Goal: Task Accomplishment & Management: Manage account settings

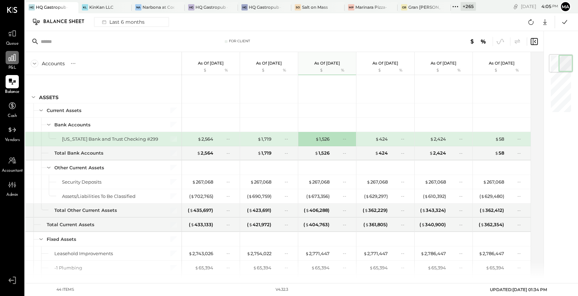
click at [14, 59] on icon at bounding box center [12, 57] width 7 height 7
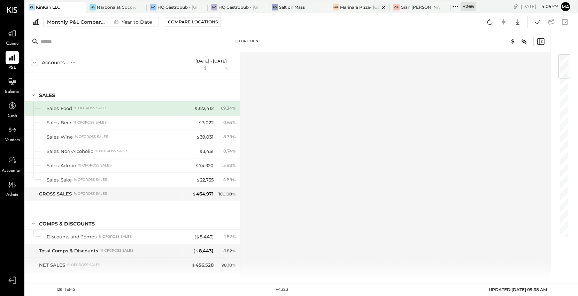
click at [447, 9] on icon at bounding box center [445, 7] width 9 height 8
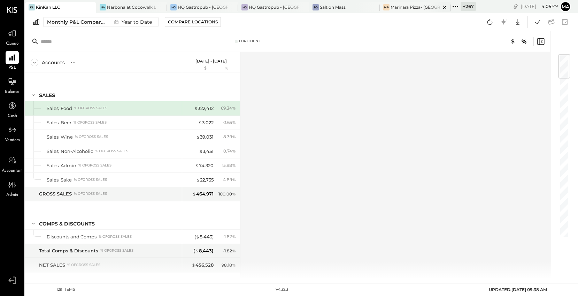
click at [92, 6] on icon at bounding box center [89, 7] width 3 height 3
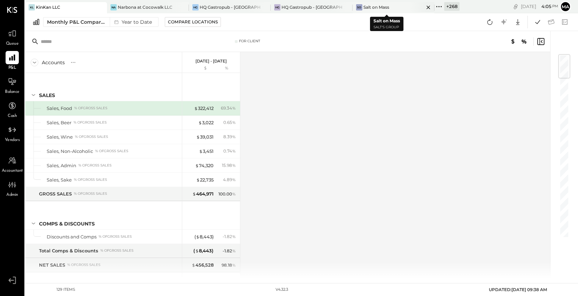
click at [424, 6] on icon at bounding box center [428, 7] width 9 height 8
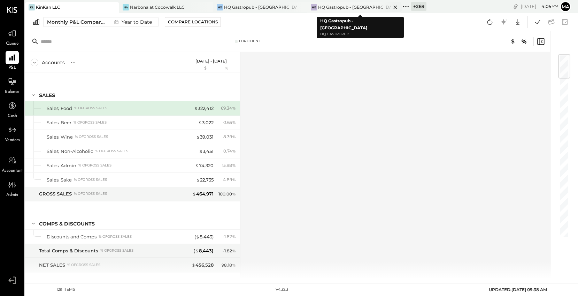
click at [395, 6] on icon at bounding box center [395, 7] width 9 height 8
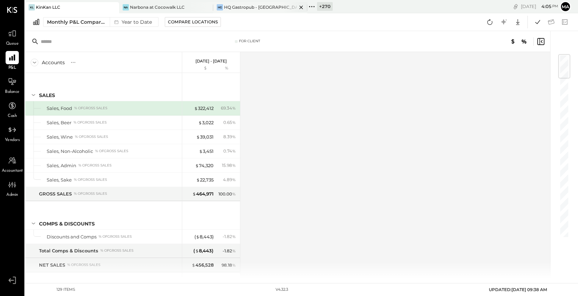
click at [301, 8] on icon at bounding box center [301, 7] width 9 height 8
click at [205, 9] on icon at bounding box center [207, 7] width 9 height 8
click at [113, 8] on icon at bounding box center [113, 7] width 9 height 8
click at [34, 7] on div "+ 273" at bounding box center [37, 6] width 25 height 9
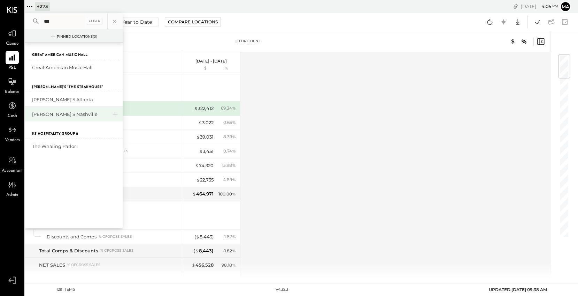
type input "***"
click at [67, 116] on div "[PERSON_NAME]'s Nashville" at bounding box center [69, 114] width 75 height 7
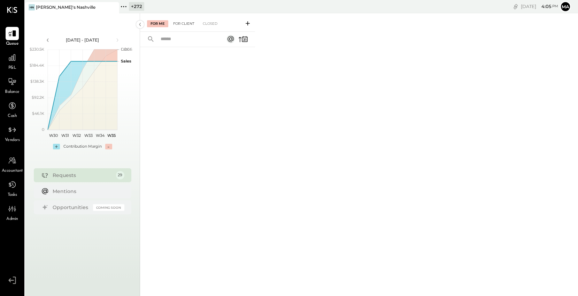
click at [184, 24] on div "For Client" at bounding box center [184, 23] width 28 height 7
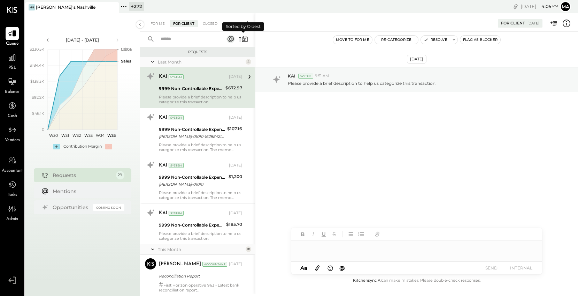
click at [244, 40] on icon at bounding box center [244, 40] width 2 height 2
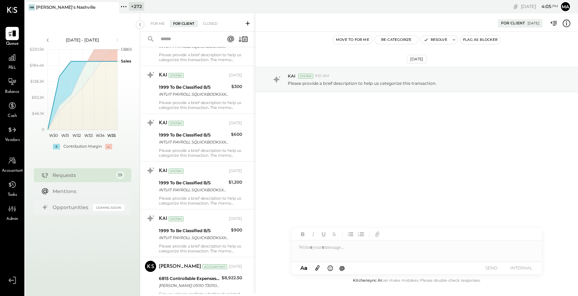
scroll to position [571, 0]
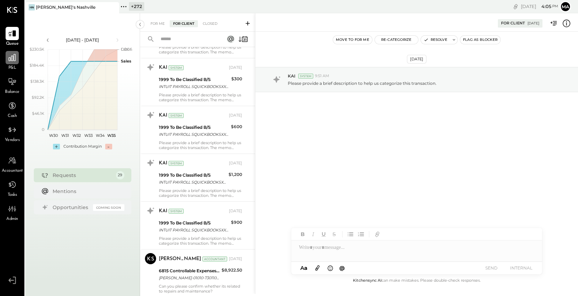
click at [16, 59] on icon at bounding box center [12, 57] width 9 height 9
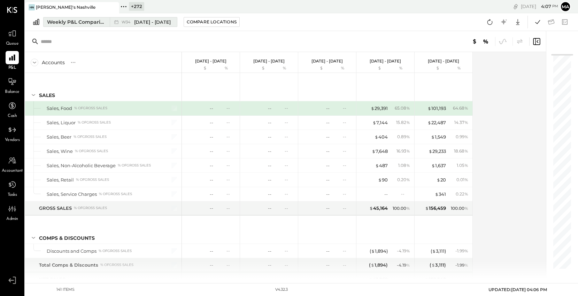
click at [106, 20] on button "Weekly P&L Comparison W34 [DATE] - [DATE]" at bounding box center [110, 22] width 134 height 10
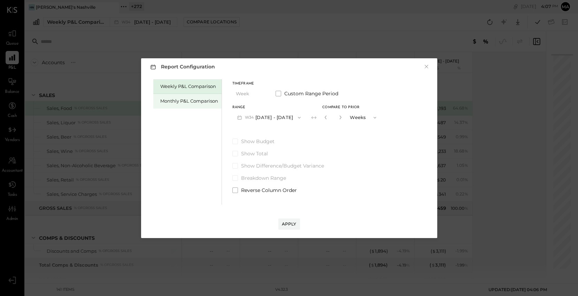
click at [200, 102] on div "Monthly P&L Comparison" at bounding box center [189, 101] width 58 height 7
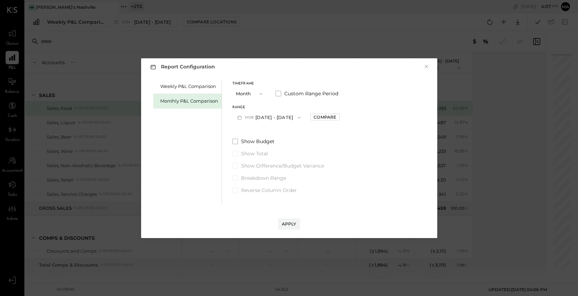
click at [268, 118] on button "M08 [DATE] - [DATE]" at bounding box center [269, 117] width 74 height 13
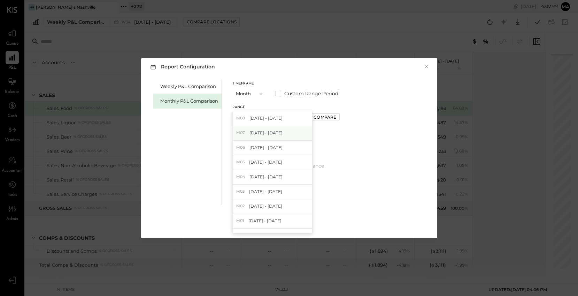
click at [267, 131] on span "[DATE] - [DATE]" at bounding box center [266, 133] width 33 height 6
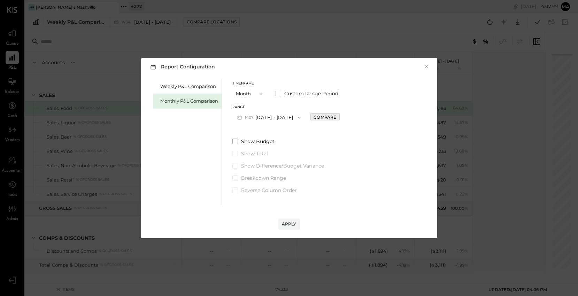
click at [322, 116] on div "Compare" at bounding box center [325, 117] width 23 height 6
click at [338, 116] on icon "button" at bounding box center [340, 117] width 4 height 4
type input "*"
click at [292, 221] on div "Apply" at bounding box center [289, 224] width 15 height 6
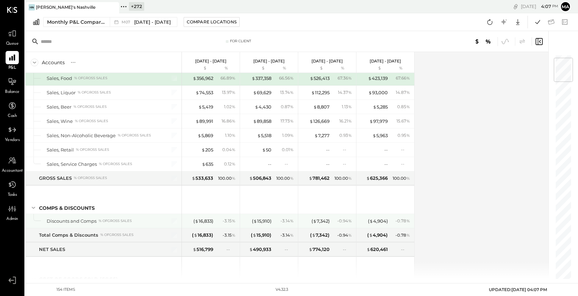
scroll to position [31, 0]
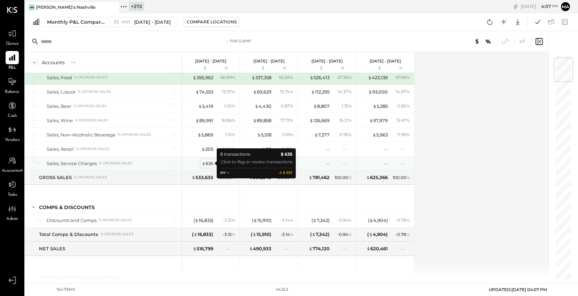
click at [209, 162] on div "$ 635" at bounding box center [208, 163] width 12 height 7
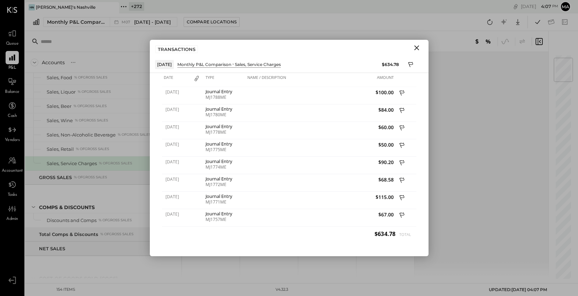
drag, startPoint x: 418, startPoint y: 46, endPoint x: 413, endPoint y: 52, distance: 7.7
click at [418, 46] on icon "Close" at bounding box center [416, 47] width 5 height 5
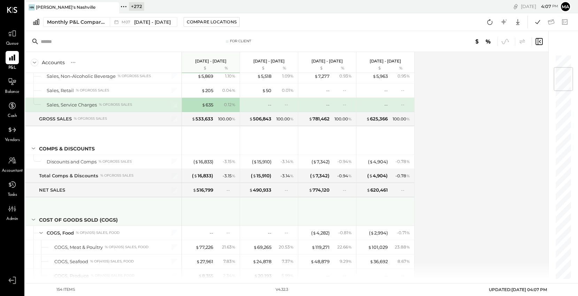
scroll to position [109, 0]
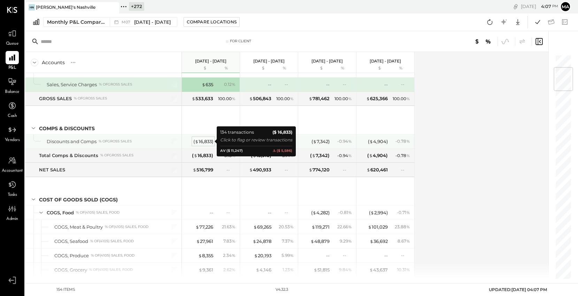
click at [205, 139] on div "( $ 16,833 )" at bounding box center [203, 141] width 20 height 7
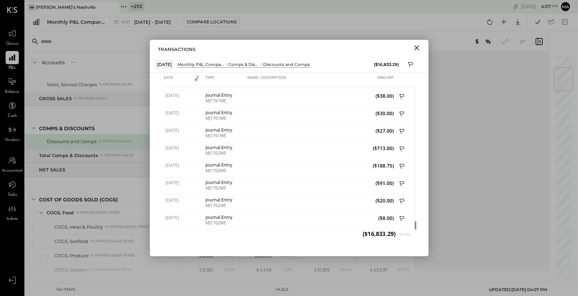
click at [417, 44] on icon "Close" at bounding box center [417, 48] width 8 height 8
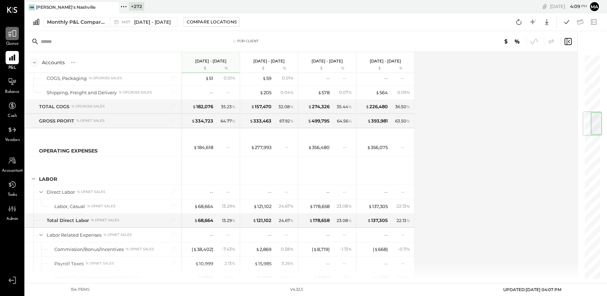
click at [14, 34] on icon at bounding box center [12, 33] width 9 height 9
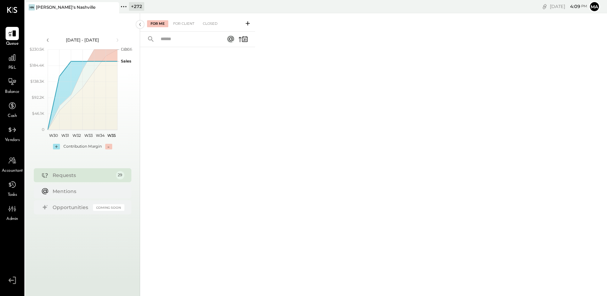
click at [247, 23] on icon at bounding box center [248, 23] width 4 height 4
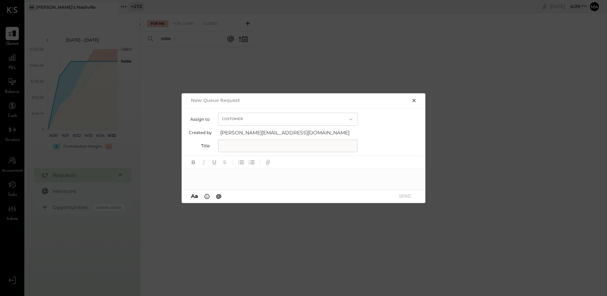
click at [245, 115] on button "Customer" at bounding box center [287, 119] width 139 height 13
click at [243, 127] on div "Accountant" at bounding box center [288, 131] width 139 height 13
click at [236, 147] on input "text" at bounding box center [287, 145] width 139 height 13
type input "**********"
click at [218, 196] on span "@" at bounding box center [219, 195] width 6 height 7
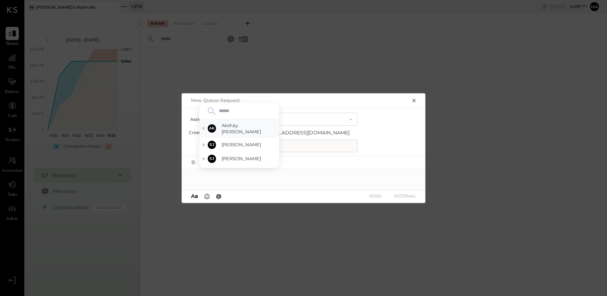
click at [242, 125] on span "Akshay [PERSON_NAME]" at bounding box center [249, 128] width 55 height 13
click at [217, 177] on div at bounding box center [304, 176] width 244 height 14
type input "****"
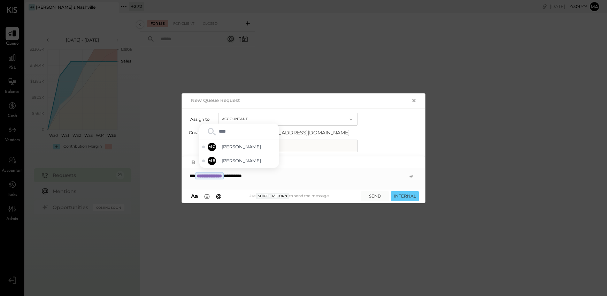
type input "*****"
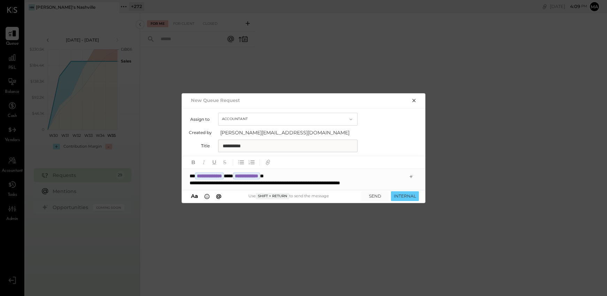
drag, startPoint x: 422, startPoint y: 202, endPoint x: 368, endPoint y: 237, distance: 64.9
click at [433, 259] on div "**********" at bounding box center [303, 148] width 607 height 296
click at [269, 163] on icon "button" at bounding box center [267, 162] width 3 height 3
click at [414, 99] on icon "button" at bounding box center [414, 101] width 6 height 6
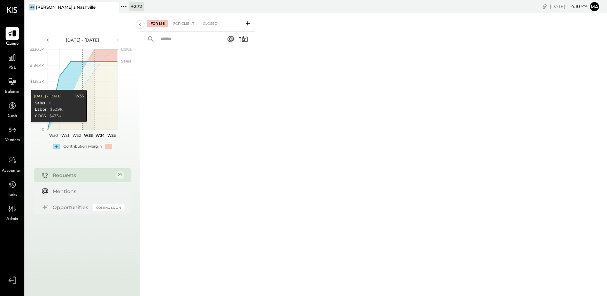
click at [14, 64] on div "P&L" at bounding box center [12, 61] width 13 height 20
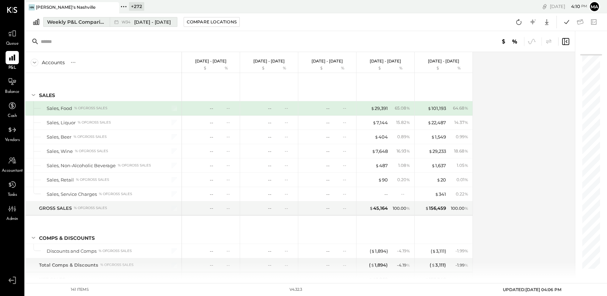
click at [103, 22] on div "Weekly P&L Comparison" at bounding box center [76, 21] width 59 height 7
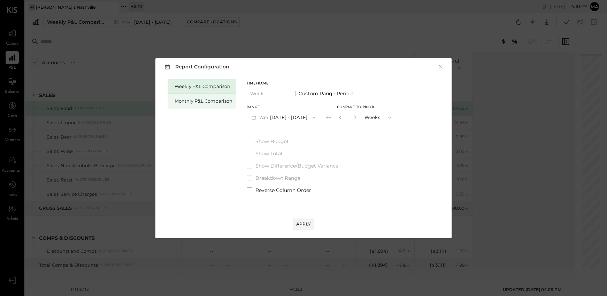
click at [200, 104] on div "Monthly P&L Comparison" at bounding box center [202, 101] width 68 height 15
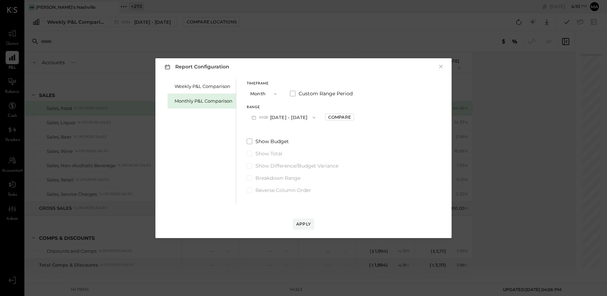
click at [302, 116] on button "M08 [DATE] - [DATE]" at bounding box center [284, 117] width 74 height 13
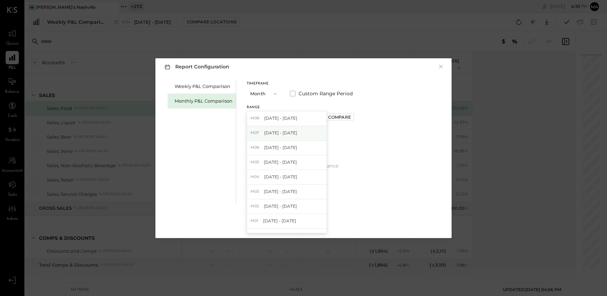
click at [292, 136] on div "M07 [DATE] - [DATE]" at bounding box center [286, 133] width 79 height 15
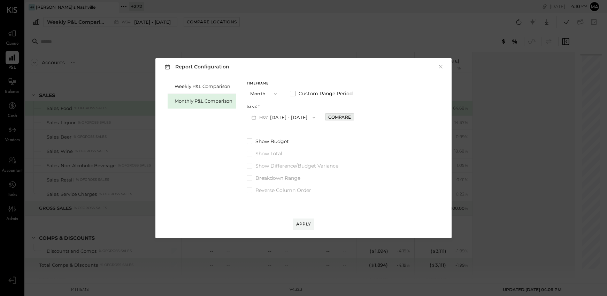
click at [328, 116] on div "Compare" at bounding box center [339, 117] width 23 height 6
click at [353, 116] on icon "button" at bounding box center [355, 117] width 4 height 4
type input "*"
click at [307, 223] on div "Apply" at bounding box center [303, 224] width 15 height 6
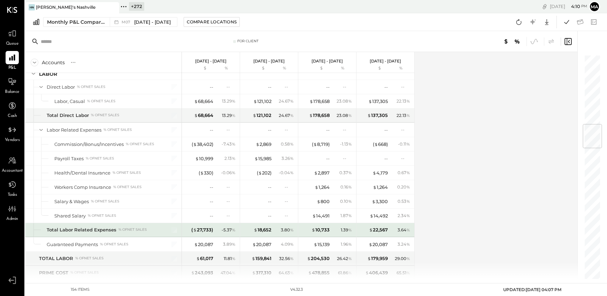
scroll to position [594, 0]
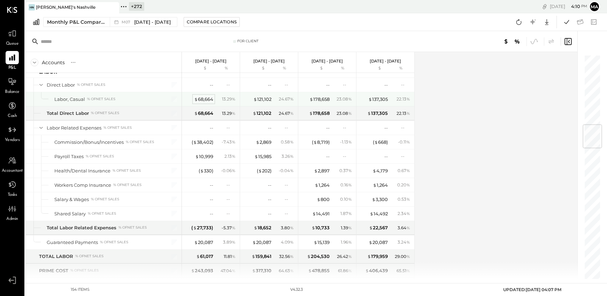
click at [205, 100] on div "$ 68,664" at bounding box center [203, 99] width 19 height 7
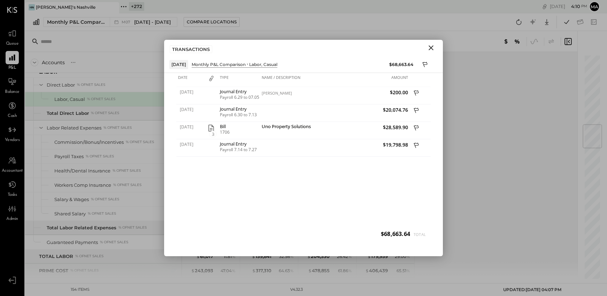
click at [430, 48] on icon "Close" at bounding box center [431, 47] width 5 height 5
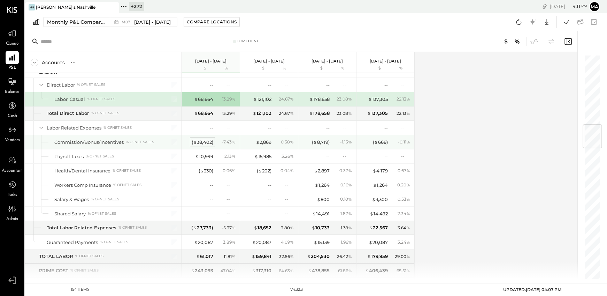
click at [203, 142] on div "( $ 38,402 )" at bounding box center [203, 142] width 22 height 7
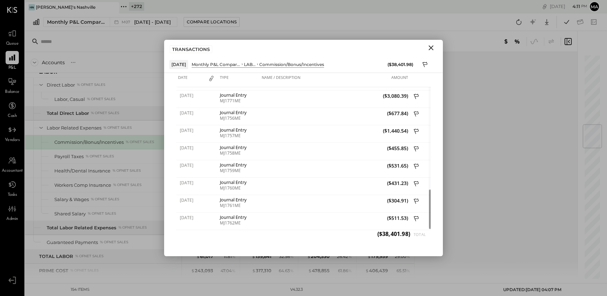
click at [431, 47] on icon "Close" at bounding box center [431, 47] width 5 height 5
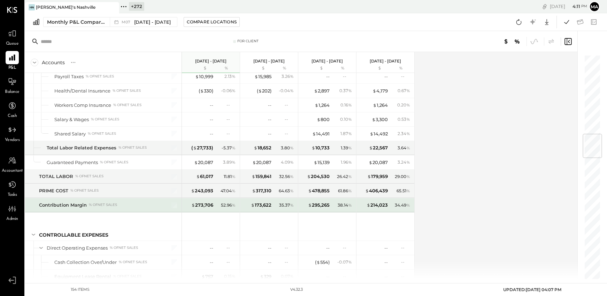
scroll to position [675, 0]
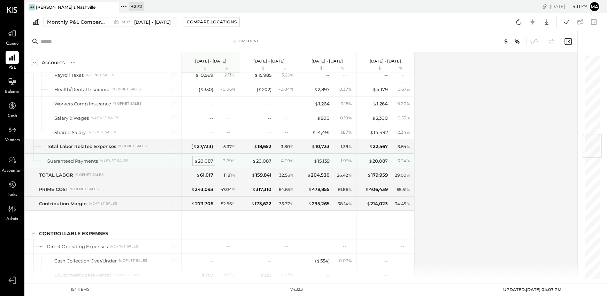
click at [201, 160] on div "$ 20,087" at bounding box center [203, 161] width 19 height 7
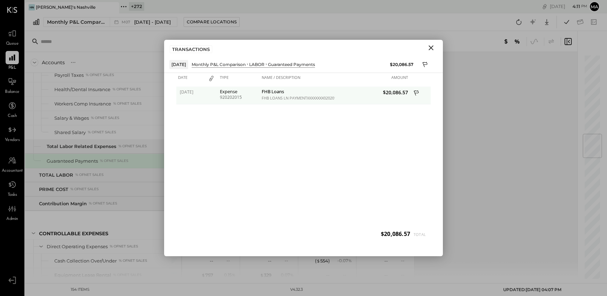
click at [272, 92] on div "FHB Loans" at bounding box center [297, 92] width 71 height 7
drag, startPoint x: 231, startPoint y: 92, endPoint x: 235, endPoint y: 92, distance: 3.8
click at [231, 92] on div "Expense" at bounding box center [239, 91] width 38 height 5
click at [433, 47] on icon "Close" at bounding box center [431, 48] width 8 height 8
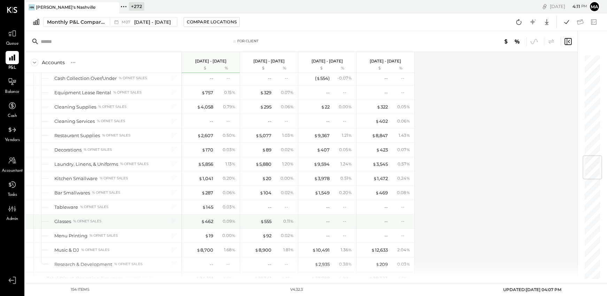
scroll to position [858, 0]
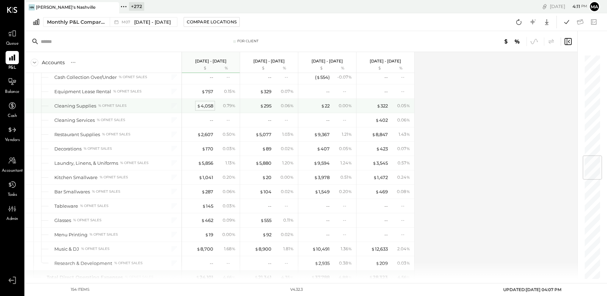
click at [207, 106] on div "$ 4,058" at bounding box center [205, 105] width 16 height 7
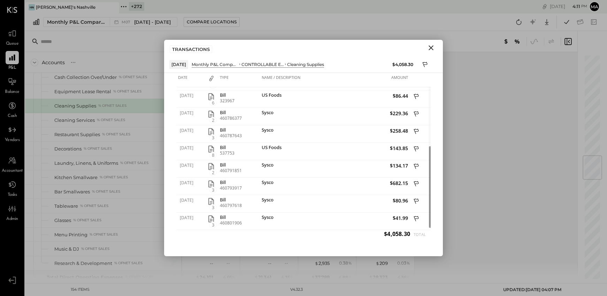
click at [430, 47] on icon "Close" at bounding box center [431, 47] width 5 height 5
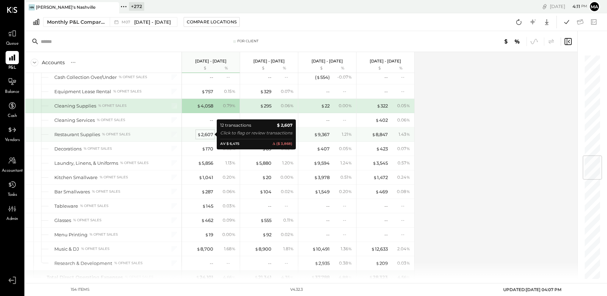
click at [208, 133] on div "$ 2,607" at bounding box center [205, 134] width 16 height 7
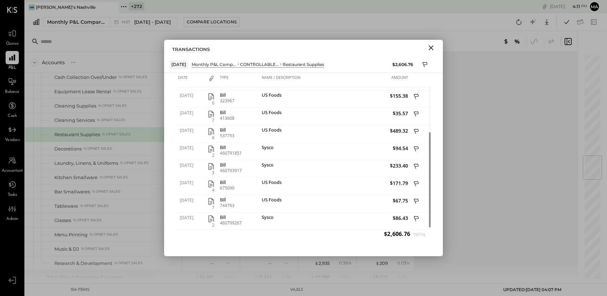
click at [435, 46] on button "Close" at bounding box center [431, 47] width 13 height 9
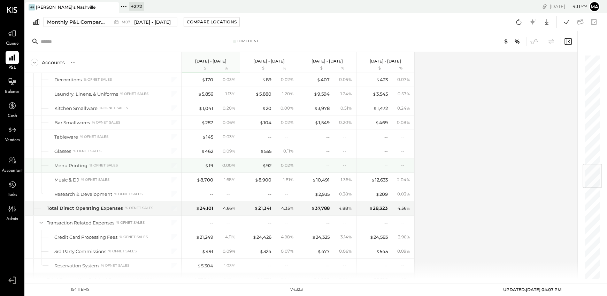
scroll to position [930, 0]
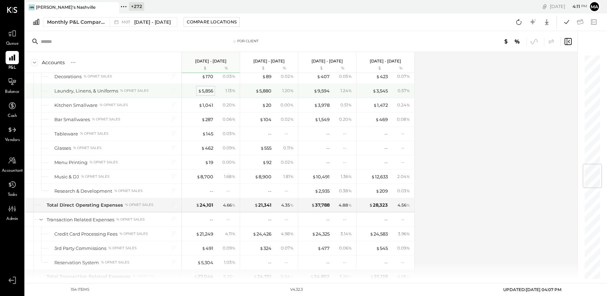
click at [208, 92] on div "$ 5,856" at bounding box center [205, 90] width 15 height 7
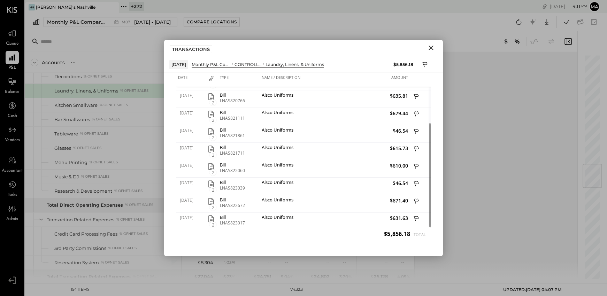
click at [436, 46] on button "Close" at bounding box center [431, 47] width 13 height 9
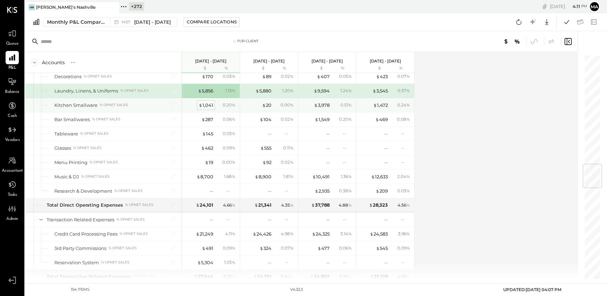
click at [206, 105] on div "$ 1,041" at bounding box center [206, 105] width 15 height 7
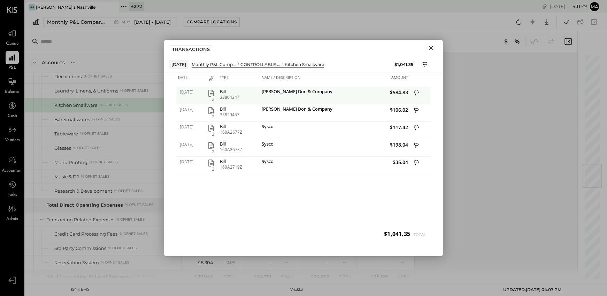
click at [212, 91] on icon "button" at bounding box center [211, 93] width 6 height 7
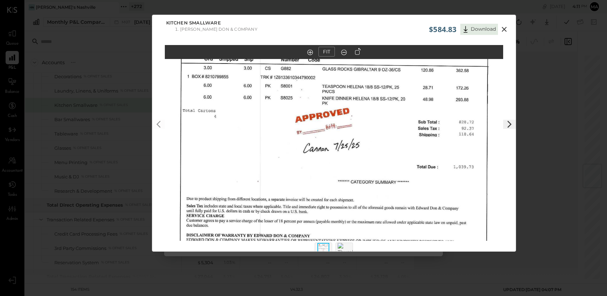
click at [503, 28] on icon at bounding box center [504, 29] width 8 height 8
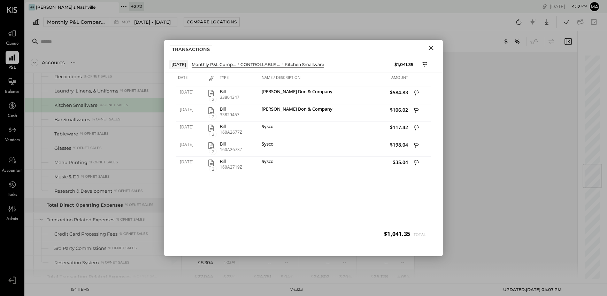
click at [430, 47] on icon "Close" at bounding box center [431, 48] width 8 height 8
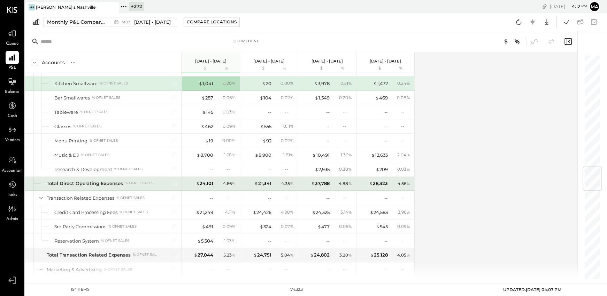
scroll to position [953, 0]
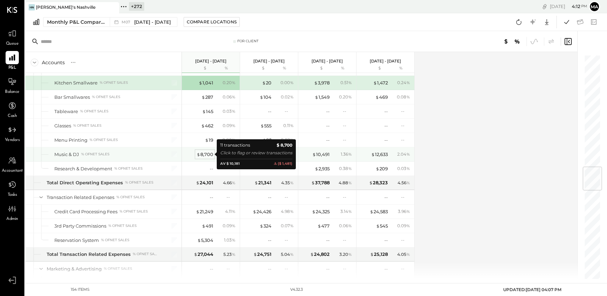
click at [204, 153] on div "$ 8,700" at bounding box center [205, 154] width 17 height 7
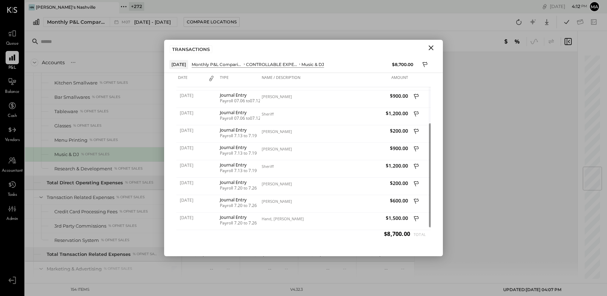
click at [430, 47] on icon "Close" at bounding box center [431, 47] width 5 height 5
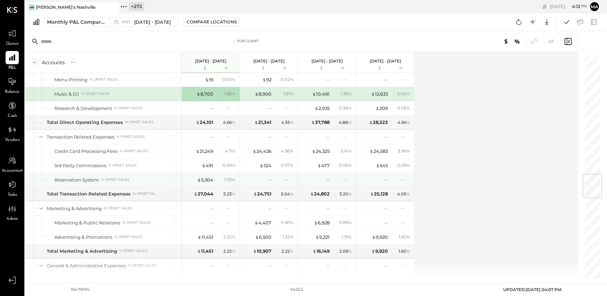
scroll to position [1012, 0]
click at [206, 180] on div "$ 5,304" at bounding box center [205, 180] width 16 height 7
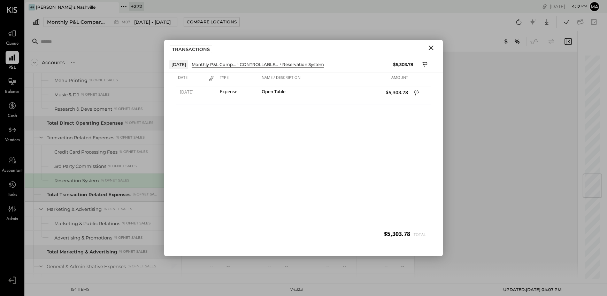
click at [431, 46] on icon "Close" at bounding box center [431, 48] width 8 height 8
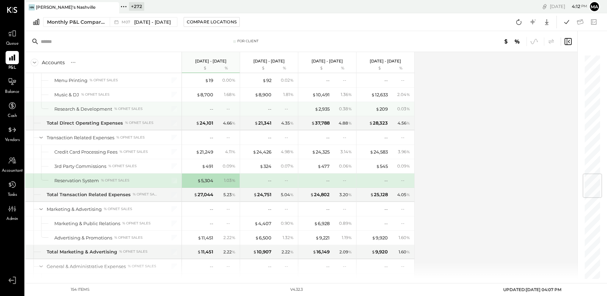
scroll to position [1012, 0]
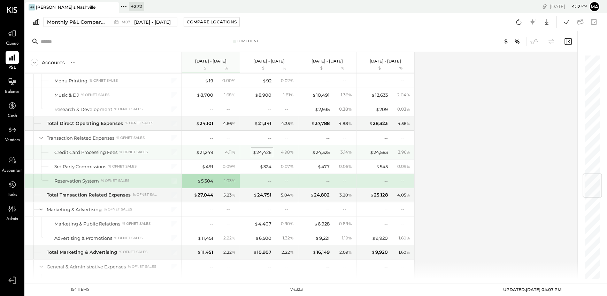
click at [265, 152] on div "$ 24,426" at bounding box center [262, 152] width 19 height 7
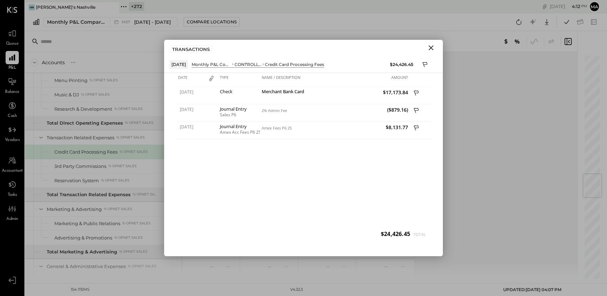
click at [428, 47] on icon "Close" at bounding box center [431, 48] width 8 height 8
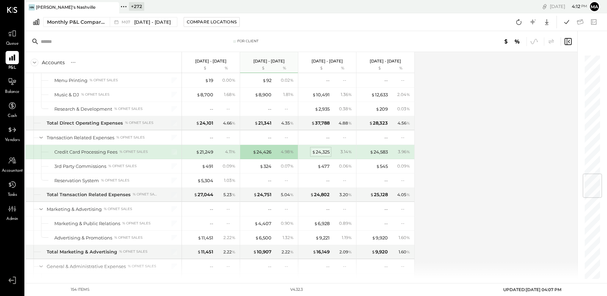
click at [320, 152] on div "$ 24,325" at bounding box center [321, 151] width 18 height 7
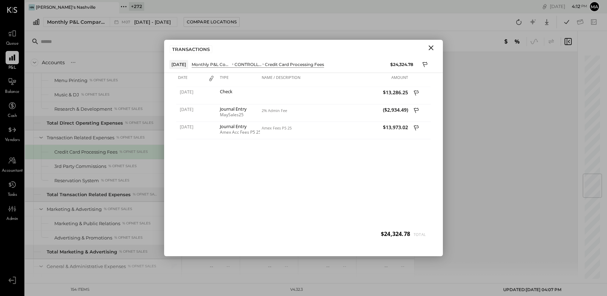
click at [430, 47] on icon "Close" at bounding box center [431, 47] width 5 height 5
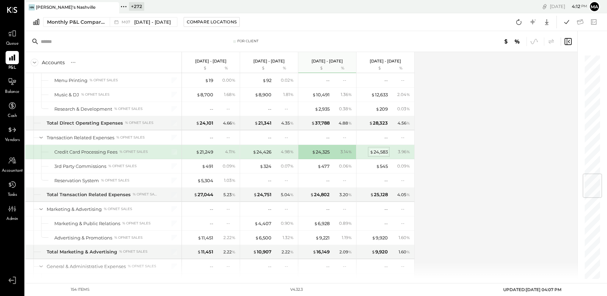
click at [380, 150] on div "$ 24,583" at bounding box center [379, 151] width 18 height 7
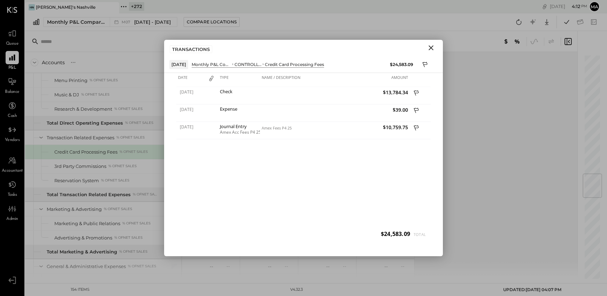
click at [432, 48] on icon "Close" at bounding box center [431, 48] width 8 height 8
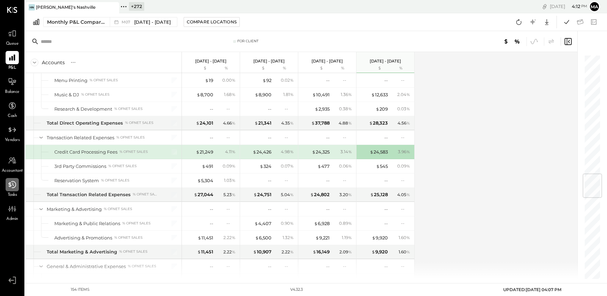
scroll to position [1013, 0]
click at [202, 152] on div "$ 21,249" at bounding box center [204, 151] width 17 height 7
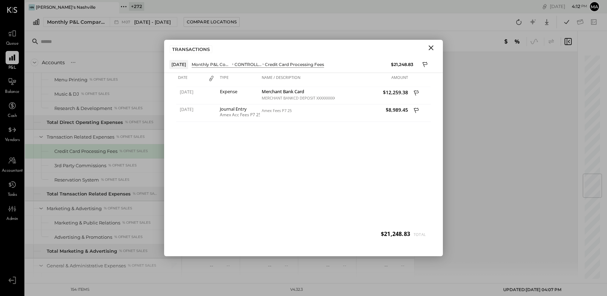
click at [430, 46] on icon "Close" at bounding box center [431, 48] width 8 height 8
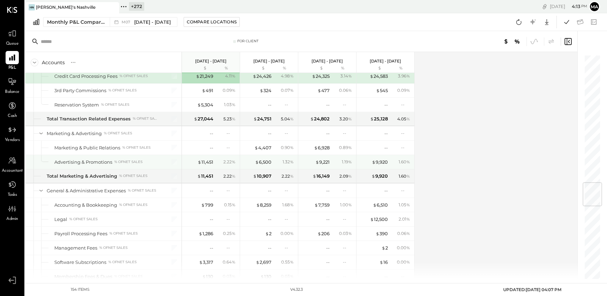
scroll to position [1088, 0]
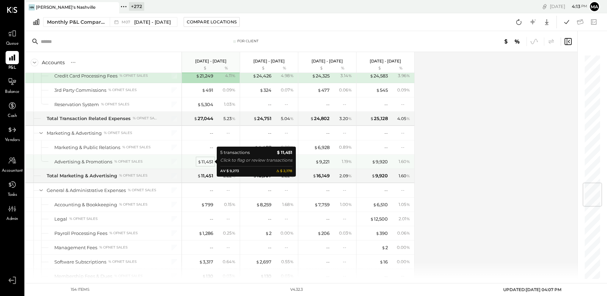
click at [207, 162] on div "$ 11,451" at bounding box center [206, 161] width 16 height 7
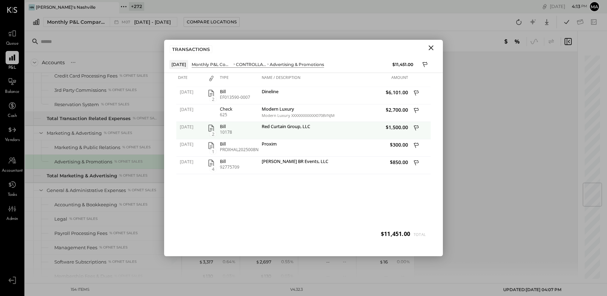
click at [212, 128] on icon "button" at bounding box center [211, 127] width 6 height 7
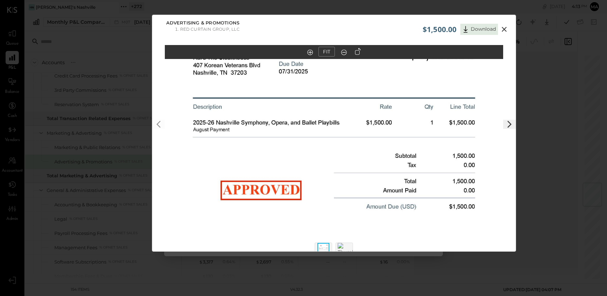
click at [504, 29] on icon at bounding box center [504, 29] width 5 height 5
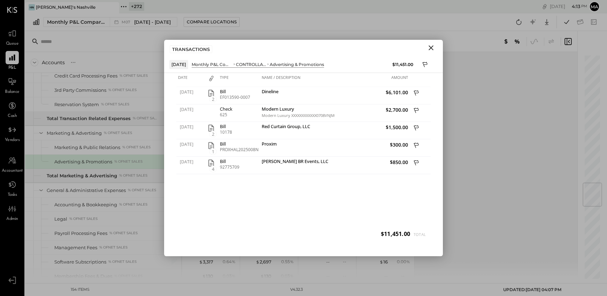
click at [430, 47] on icon "Close" at bounding box center [431, 48] width 8 height 8
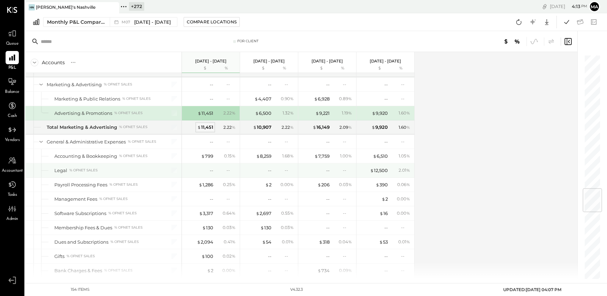
scroll to position [1147, 0]
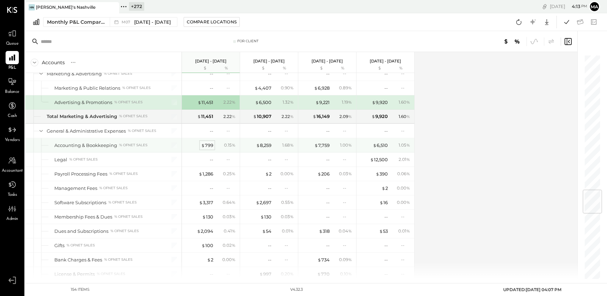
click at [209, 144] on div "$ 799" at bounding box center [207, 145] width 12 height 7
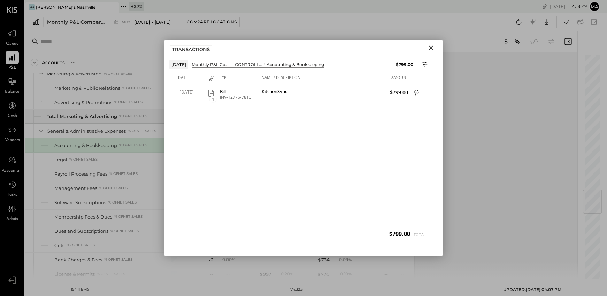
click at [431, 48] on icon "Close" at bounding box center [431, 47] width 5 height 5
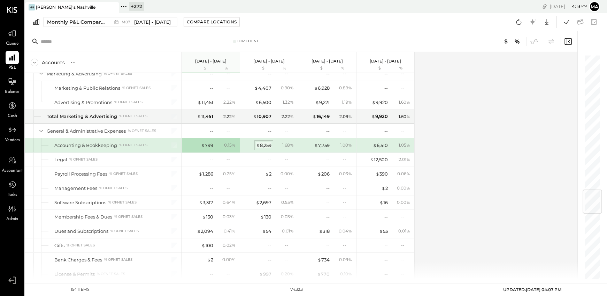
click at [264, 145] on div "$ 8,259" at bounding box center [263, 145] width 15 height 7
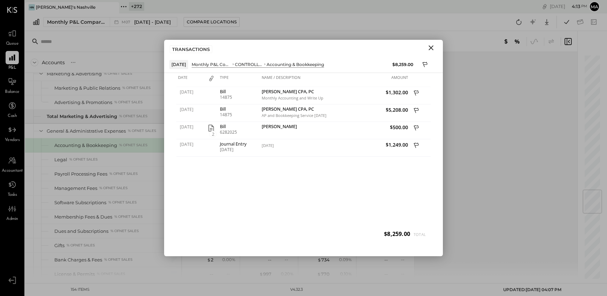
click at [431, 45] on icon "Close" at bounding box center [431, 48] width 8 height 8
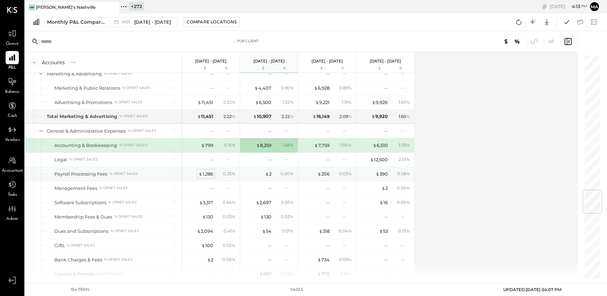
click at [208, 173] on div "$ 1,286" at bounding box center [206, 173] width 15 height 7
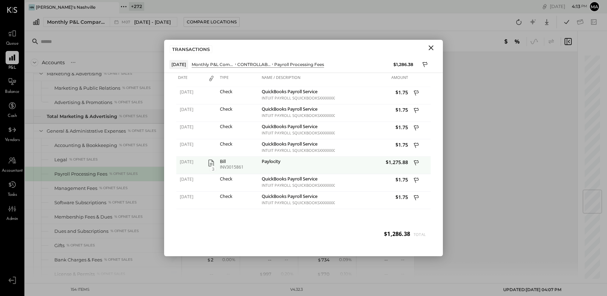
click at [213, 165] on icon "button" at bounding box center [211, 163] width 8 height 8
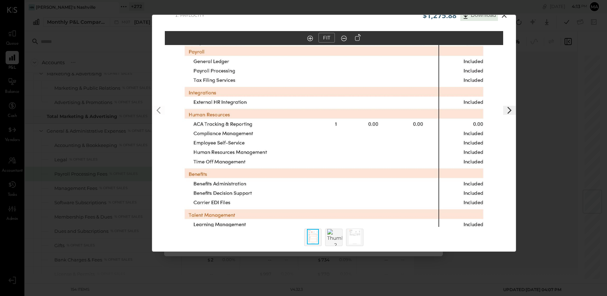
scroll to position [16, 0]
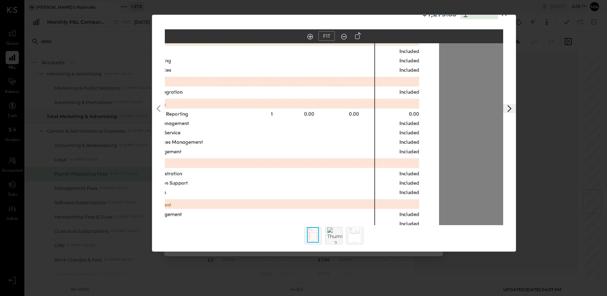
drag, startPoint x: 415, startPoint y: 176, endPoint x: 397, endPoint y: 162, distance: 23.1
click at [397, 162] on img at bounding box center [270, 109] width 338 height 438
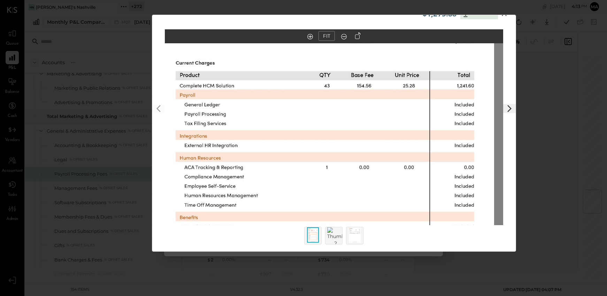
drag, startPoint x: 397, startPoint y: 175, endPoint x: 411, endPoint y: 251, distance: 77.9
click at [411, 257] on div "$1,275.88 Download Payroll Processing Fees Paylocity FIT" at bounding box center [303, 148] width 607 height 296
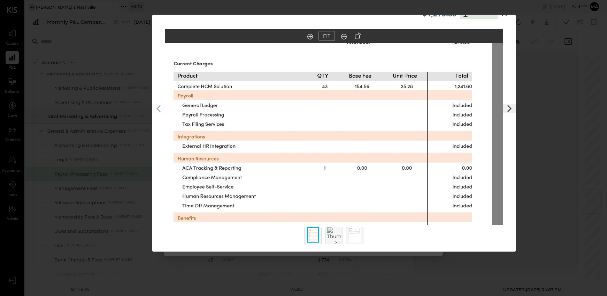
drag, startPoint x: 391, startPoint y: 163, endPoint x: 409, endPoint y: 243, distance: 81.8
click at [409, 243] on div "FIT" at bounding box center [334, 140] width 364 height 222
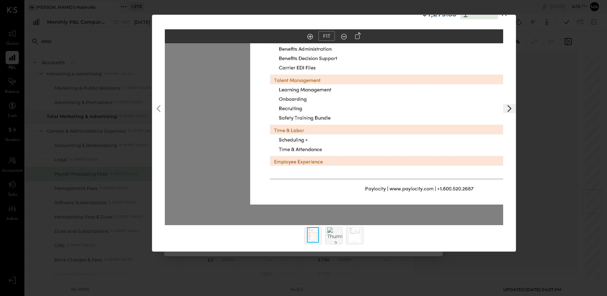
click at [504, 14] on div "$1,275.88 Download Payroll Processing Fees Paylocity FIT" at bounding box center [303, 148] width 607 height 296
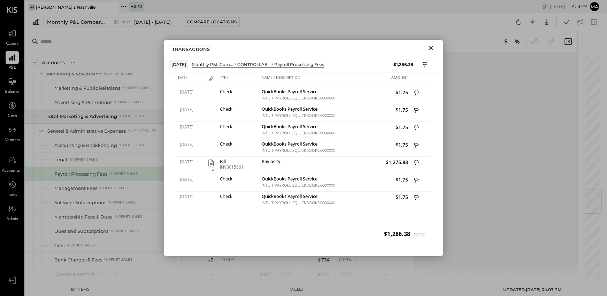
click at [432, 47] on icon "Close" at bounding box center [431, 48] width 8 height 8
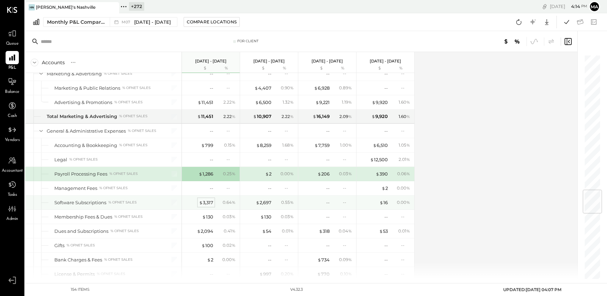
click at [204, 201] on div "$ 3,317" at bounding box center [206, 202] width 14 height 7
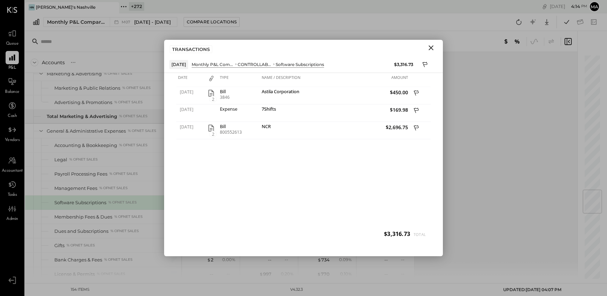
click at [432, 47] on icon "Close" at bounding box center [431, 48] width 8 height 8
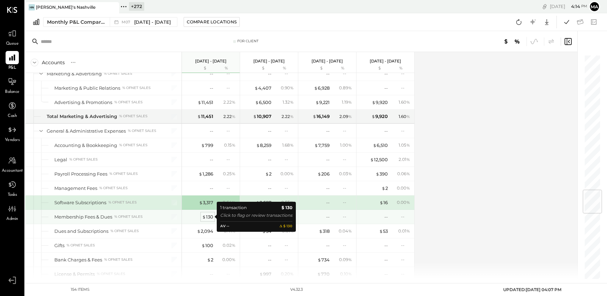
click at [209, 216] on div "$ 130" at bounding box center [207, 216] width 11 height 7
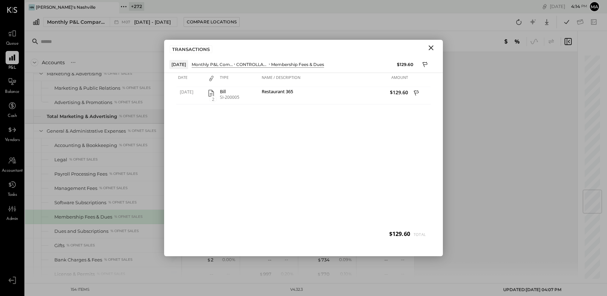
click at [431, 47] on icon "Close" at bounding box center [431, 47] width 5 height 5
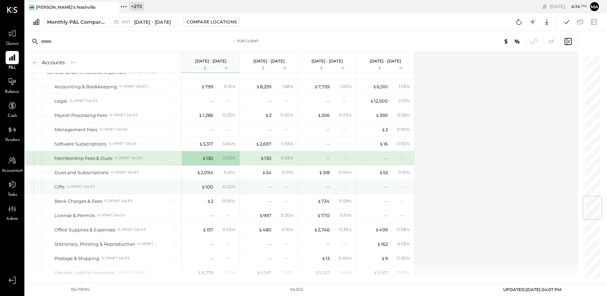
scroll to position [1207, 0]
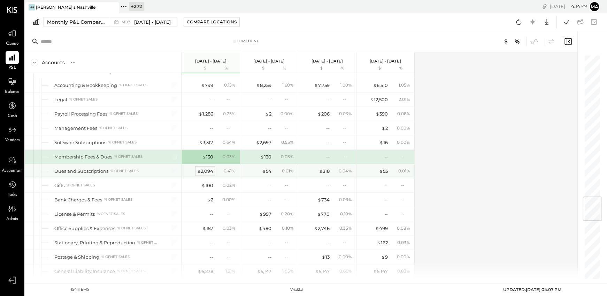
click at [206, 170] on div "$ 2,094" at bounding box center [205, 171] width 16 height 7
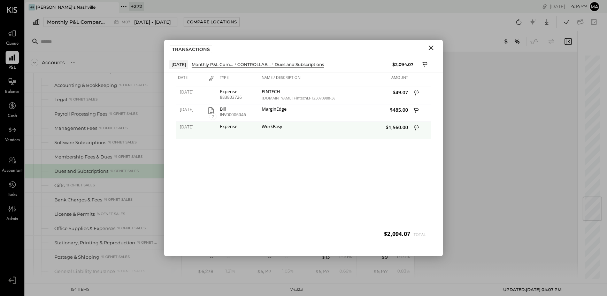
click at [267, 129] on div "WorkEasy" at bounding box center [297, 127] width 71 height 7
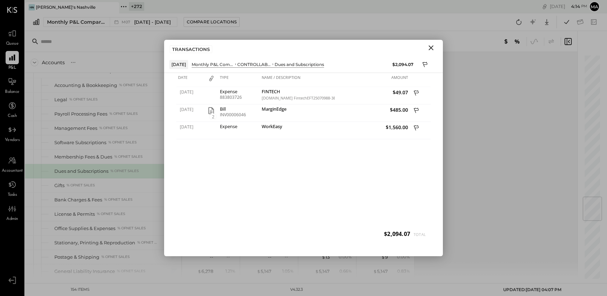
click at [430, 47] on icon "Close" at bounding box center [431, 48] width 8 height 8
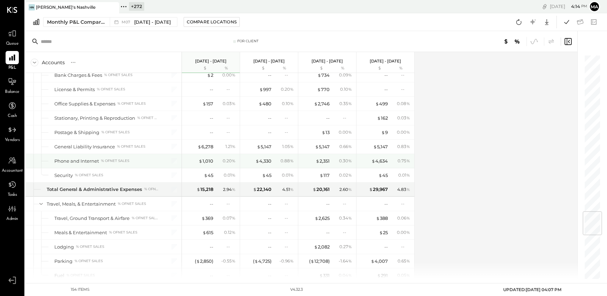
scroll to position [1334, 0]
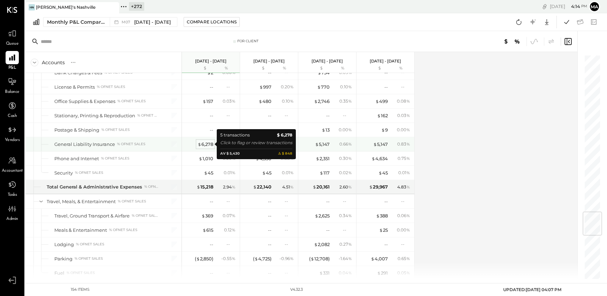
click at [206, 145] on div "$ 6,278" at bounding box center [206, 144] width 16 height 7
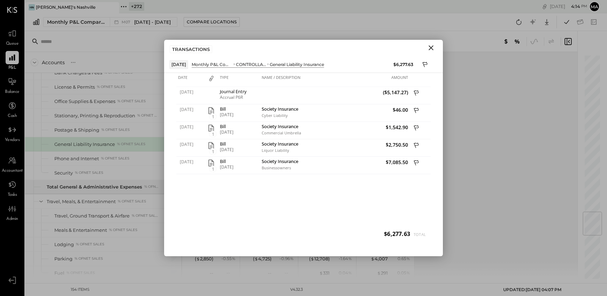
click at [431, 46] on icon "Close" at bounding box center [431, 48] width 8 height 8
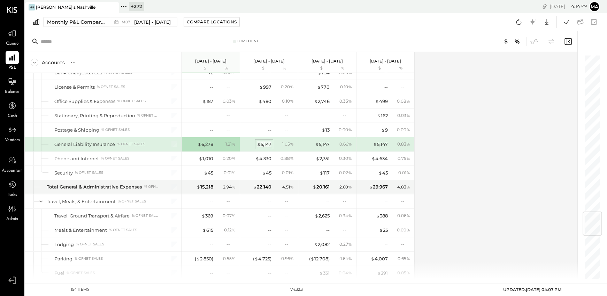
click at [266, 143] on div "$ 5,147" at bounding box center [264, 144] width 15 height 7
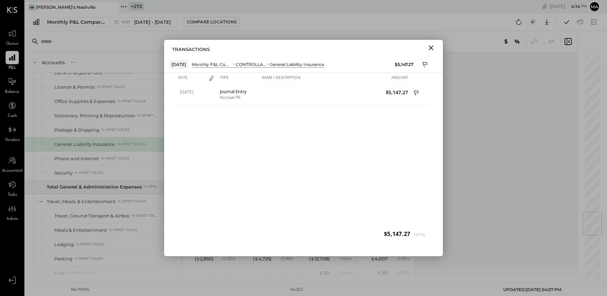
click at [430, 48] on icon "Close" at bounding box center [431, 47] width 5 height 5
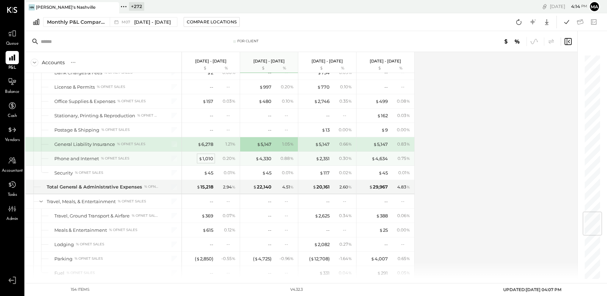
click at [209, 161] on div "$ 1,010" at bounding box center [206, 158] width 15 height 7
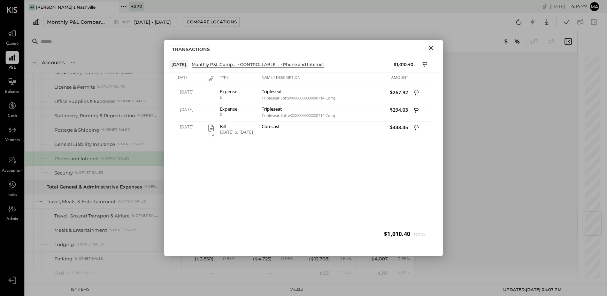
click at [430, 46] on icon "Close" at bounding box center [431, 47] width 5 height 5
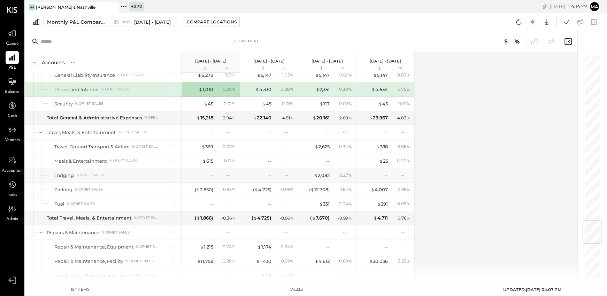
scroll to position [1404, 0]
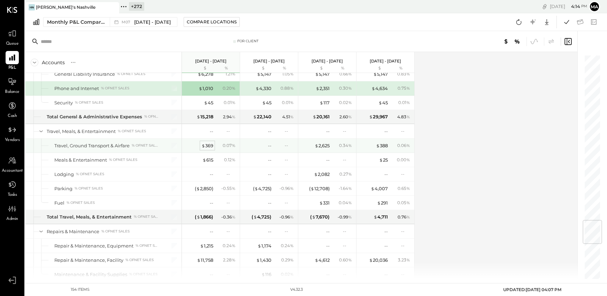
click at [207, 142] on div "$ 369" at bounding box center [207, 145] width 12 height 7
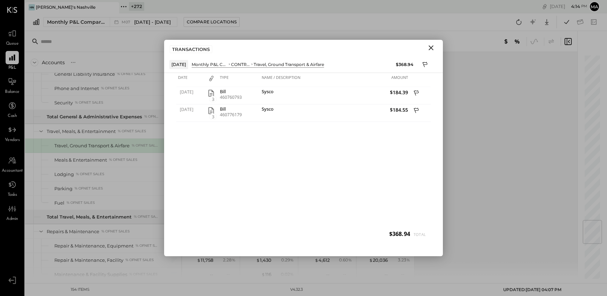
drag, startPoint x: 429, startPoint y: 48, endPoint x: 337, endPoint y: 85, distance: 98.9
click at [429, 49] on icon "Close" at bounding box center [431, 48] width 8 height 8
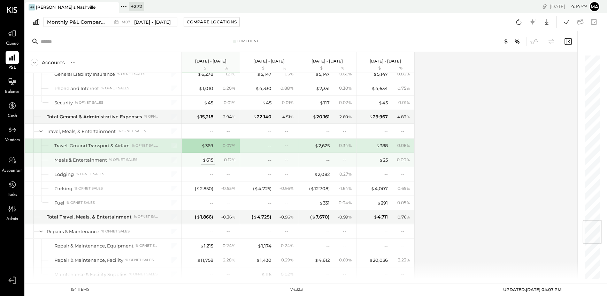
click at [207, 159] on div "$ 615" at bounding box center [208, 160] width 11 height 7
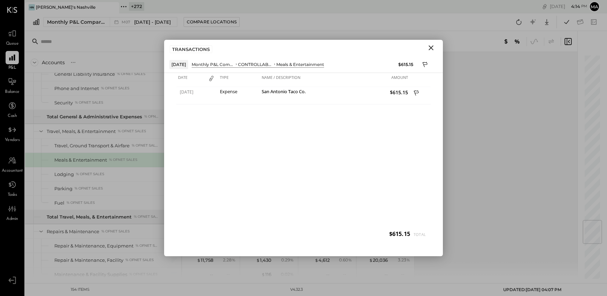
click at [427, 49] on icon "Close" at bounding box center [431, 48] width 8 height 8
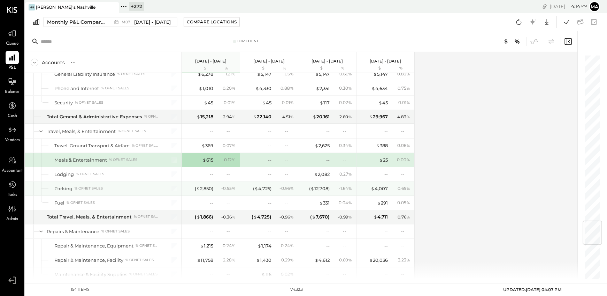
scroll to position [1416, 0]
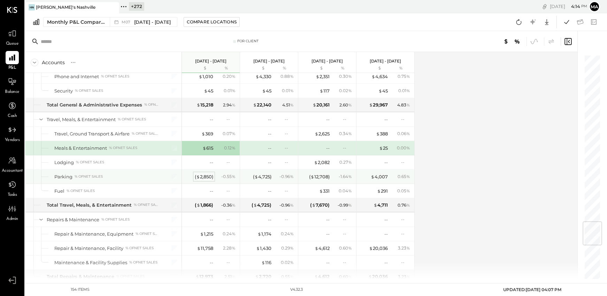
click at [205, 176] on div "( $ 2,850 )" at bounding box center [204, 176] width 18 height 7
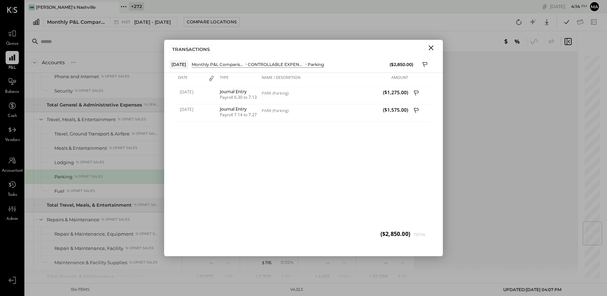
click at [433, 47] on icon "Close" at bounding box center [431, 48] width 8 height 8
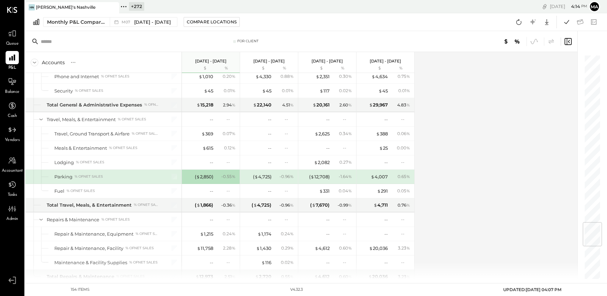
scroll to position [1475, 0]
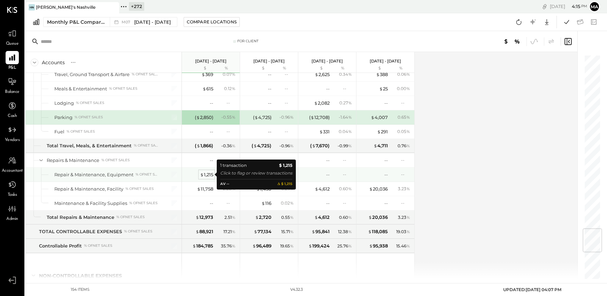
click at [206, 175] on div "$ 1,215" at bounding box center [206, 174] width 13 height 7
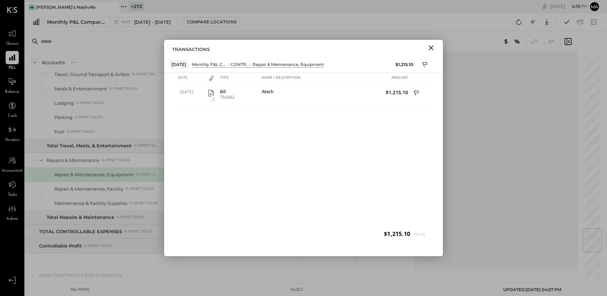
drag, startPoint x: 431, startPoint y: 47, endPoint x: 420, endPoint y: 56, distance: 13.9
click at [431, 47] on icon "Close" at bounding box center [431, 47] width 5 height 5
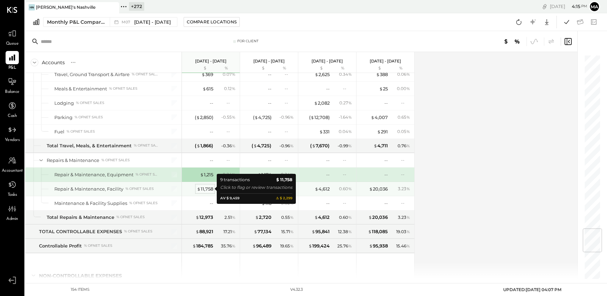
click at [203, 187] on div "$ 11,758" at bounding box center [205, 188] width 16 height 7
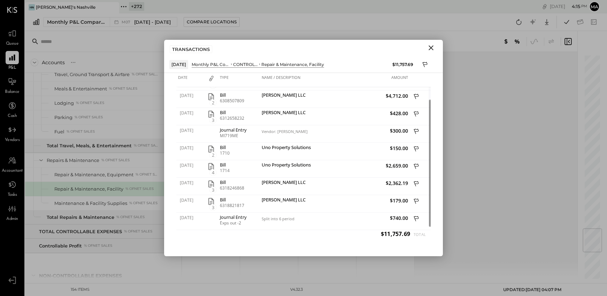
click at [432, 48] on icon "Close" at bounding box center [431, 47] width 5 height 5
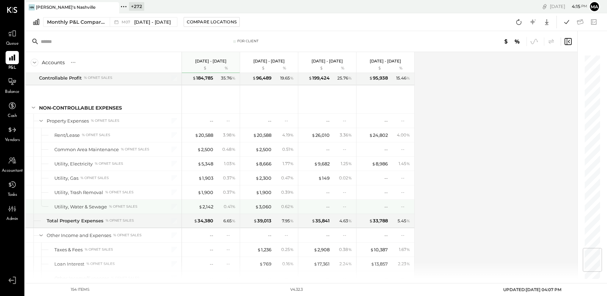
scroll to position [1645, 0]
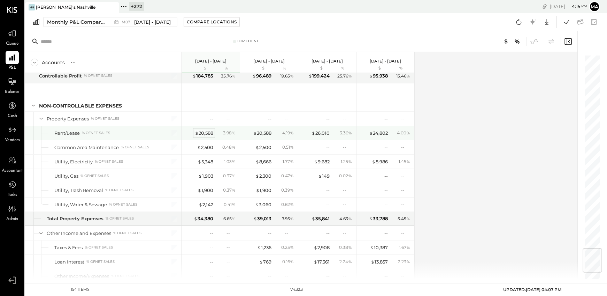
click at [207, 133] on div "$ 20,588" at bounding box center [204, 133] width 18 height 7
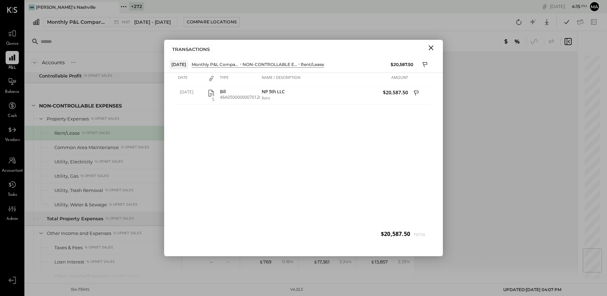
click at [433, 46] on icon "Close" at bounding box center [431, 48] width 8 height 8
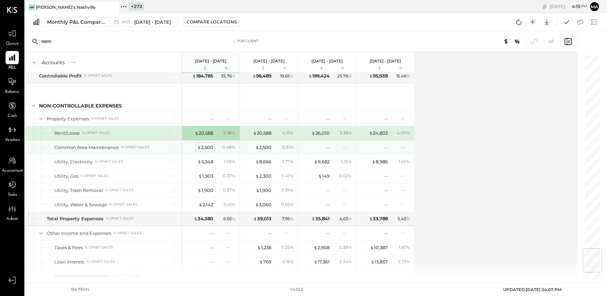
click at [204, 149] on div "$ 2,500" at bounding box center [205, 147] width 16 height 7
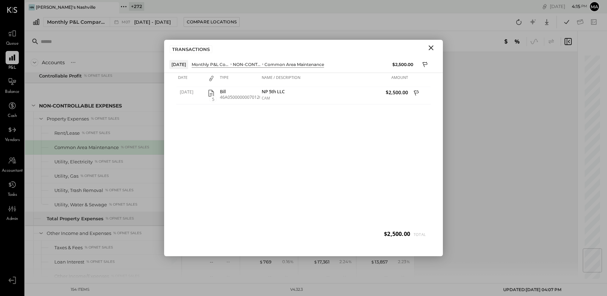
click at [430, 48] on icon "Close" at bounding box center [431, 47] width 5 height 5
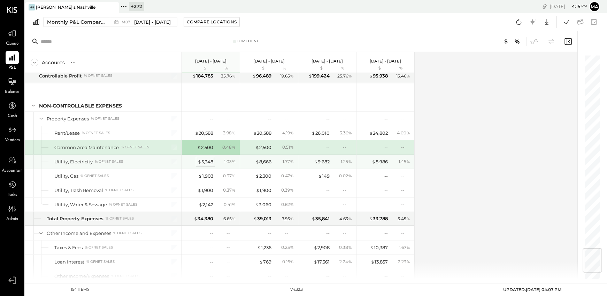
click at [206, 162] on div "$ 5,348" at bounding box center [206, 161] width 16 height 7
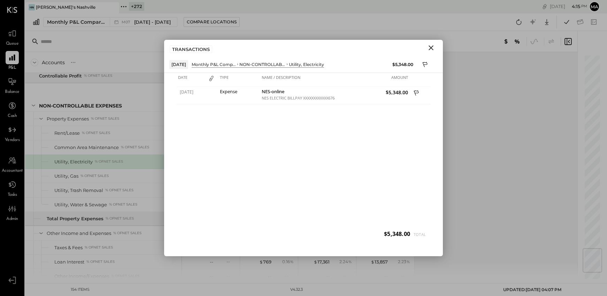
click at [431, 46] on icon "Close" at bounding box center [431, 48] width 8 height 8
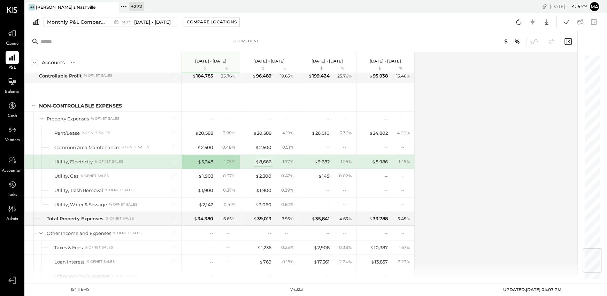
click at [267, 163] on div "$ 8,666" at bounding box center [263, 161] width 16 height 7
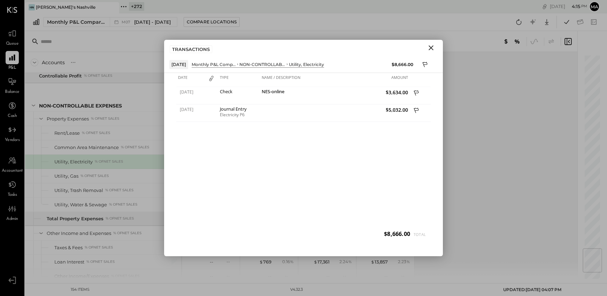
click at [432, 46] on icon "Close" at bounding box center [431, 47] width 5 height 5
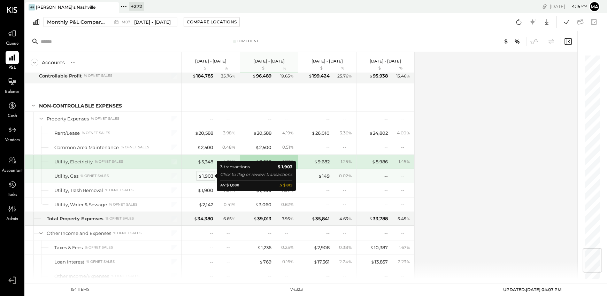
click at [207, 175] on div "$ 1,903" at bounding box center [205, 176] width 15 height 7
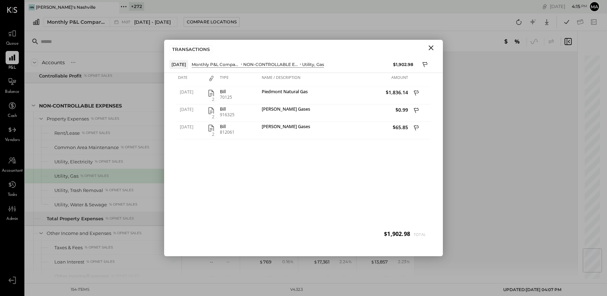
click at [432, 46] on icon "Close" at bounding box center [431, 48] width 8 height 8
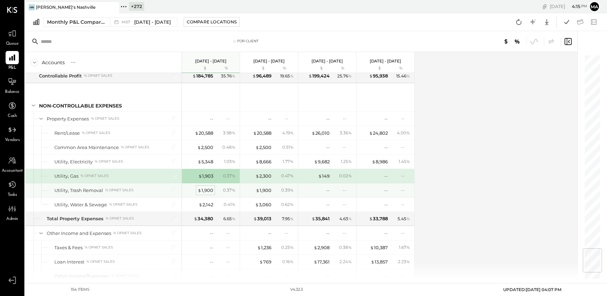
click at [206, 191] on div "$ 1,900" at bounding box center [206, 190] width 16 height 7
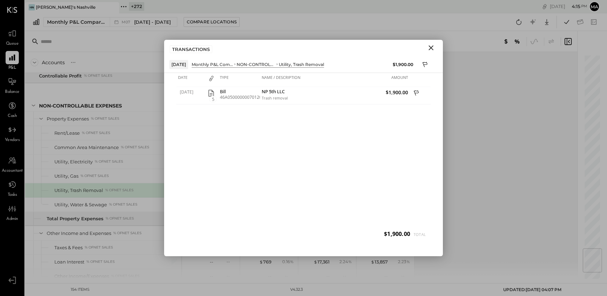
click at [431, 47] on icon "Close" at bounding box center [431, 47] width 5 height 5
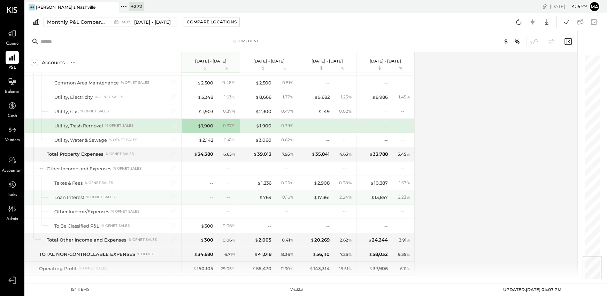
scroll to position [1713, 0]
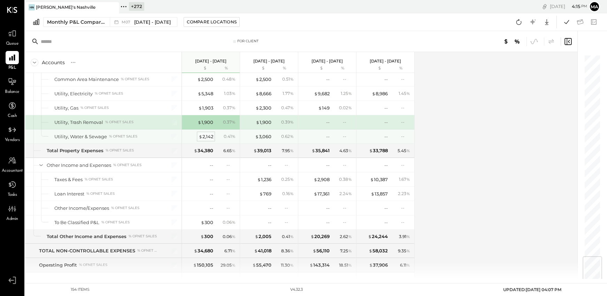
click at [204, 137] on div "$ 2,142" at bounding box center [206, 136] width 15 height 7
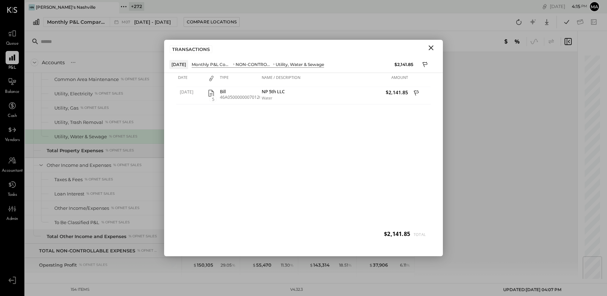
click at [432, 47] on icon "Close" at bounding box center [431, 48] width 8 height 8
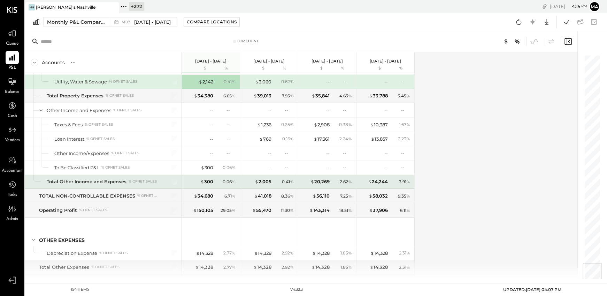
scroll to position [1769, 0]
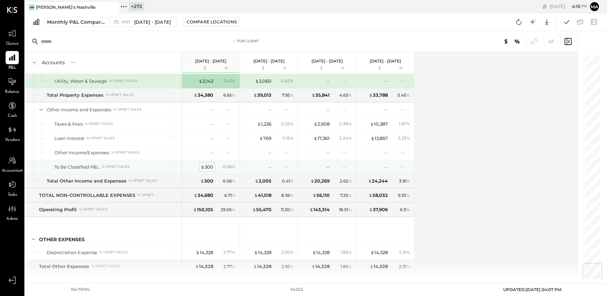
click at [205, 165] on div "$ 300" at bounding box center [207, 166] width 13 height 7
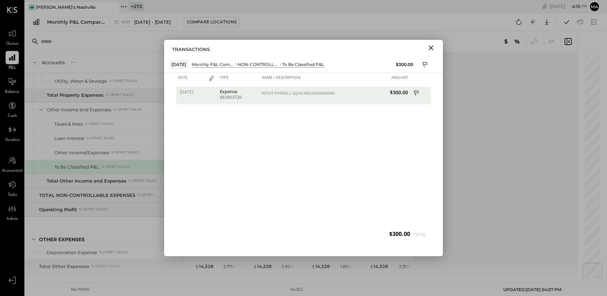
click at [432, 46] on icon "Close" at bounding box center [431, 47] width 5 height 5
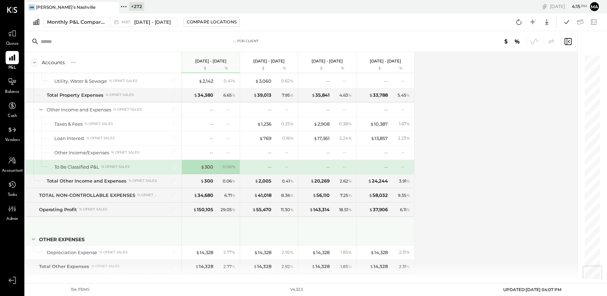
scroll to position [1809, 0]
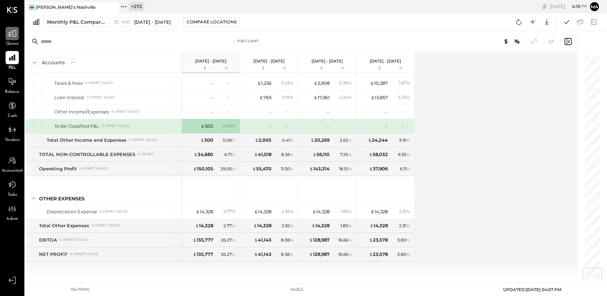
click at [13, 33] on icon at bounding box center [12, 33] width 9 height 9
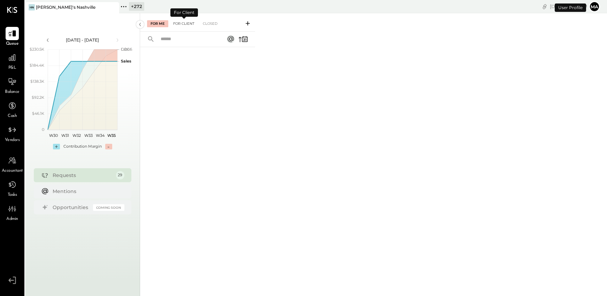
click at [187, 21] on div "For Client" at bounding box center [184, 23] width 28 height 7
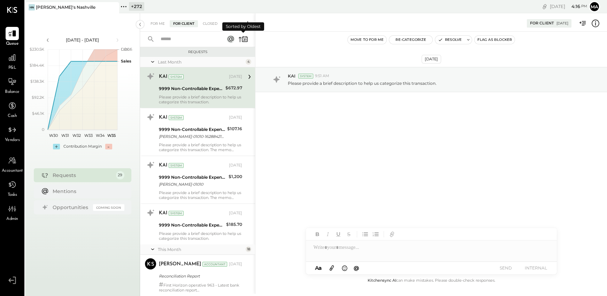
click at [245, 37] on icon at bounding box center [245, 39] width 6 height 5
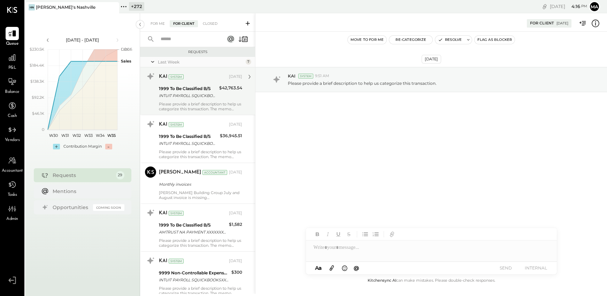
click at [194, 95] on div "INTUIT PAYROLL SQUICKBOOKSXXXXXXXX3803726 Company ID: XXXXXX6679 Company Name: …" at bounding box center [188, 95] width 58 height 7
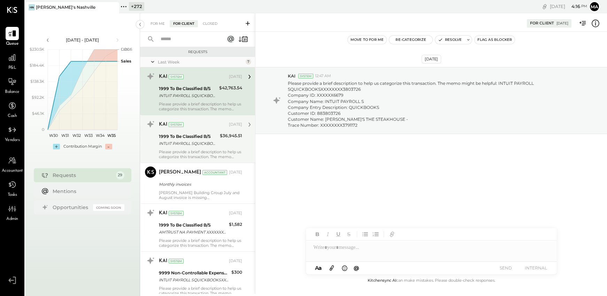
click at [194, 132] on div "1999 To Be Classified B/S INTUIT PAYROLL SQUICKBOOKSXXXXXXXX3803726 Company ID:…" at bounding box center [188, 139] width 59 height 15
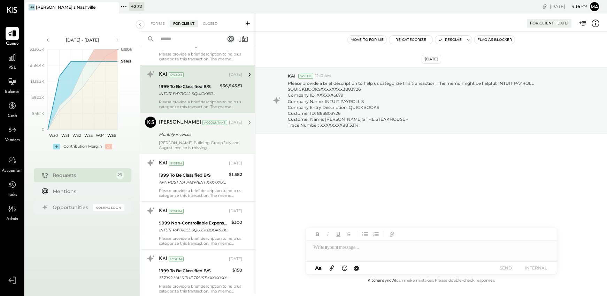
scroll to position [51, 0]
click at [200, 139] on div "[PERSON_NAME] Building Group July and August invoice is missing Hals on Old Ivy…" at bounding box center [200, 144] width 83 height 10
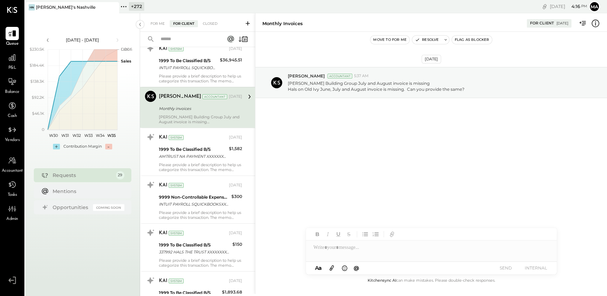
scroll to position [80, 0]
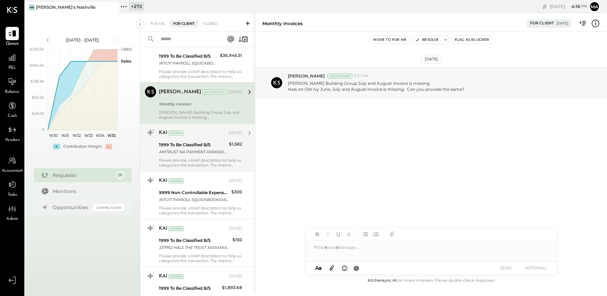
click at [201, 144] on div "1999 To Be Classified B/S" at bounding box center [193, 144] width 68 height 7
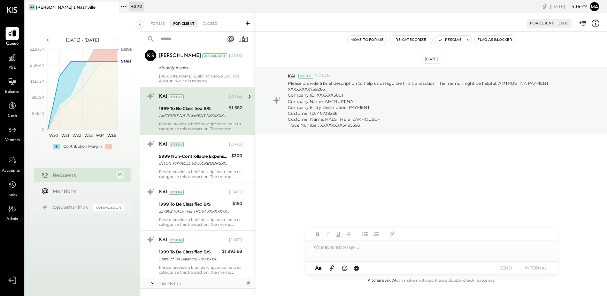
scroll to position [117, 0]
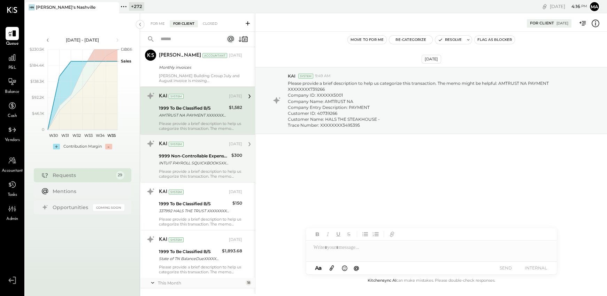
click at [200, 155] on div "9999 Non-Controllable Expenses:Other Income and Expenses:To Be Classified P&L" at bounding box center [194, 155] width 70 height 7
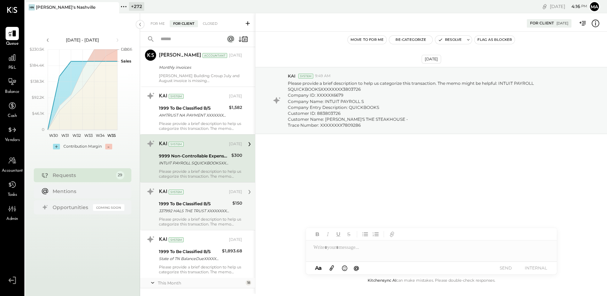
click at [203, 199] on div "1999 To Be Classified B/S 337992 HALS THE TRUST XXXXXXXX7992 Company ID: XXXXXX…" at bounding box center [194, 206] width 71 height 15
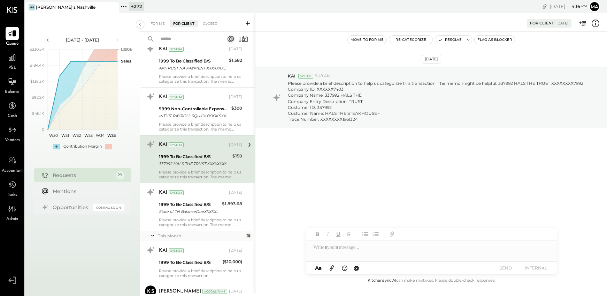
scroll to position [169, 0]
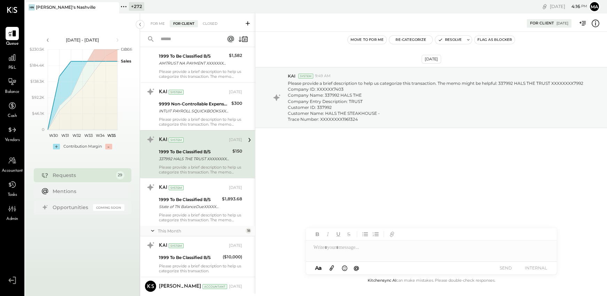
click at [203, 199] on div "1999 To Be Classified B/S" at bounding box center [189, 199] width 61 height 7
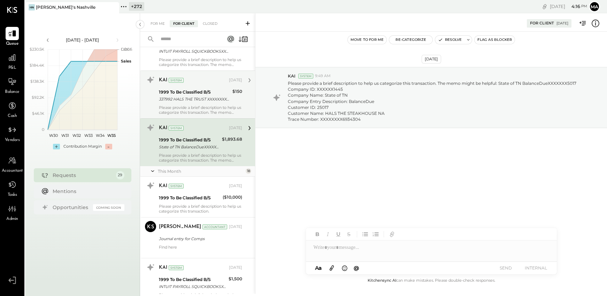
scroll to position [261, 0]
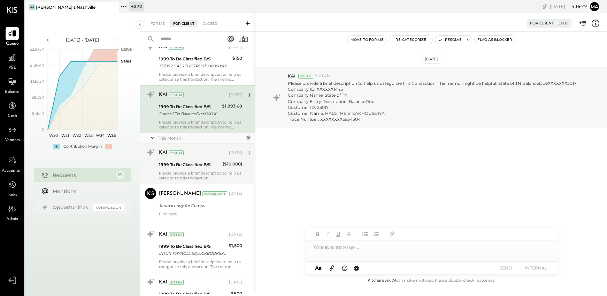
click at [204, 169] on div "KAI System [DATE] 1999 To Be Classified B/S ($10,000) Please provide a brief de…" at bounding box center [200, 163] width 83 height 33
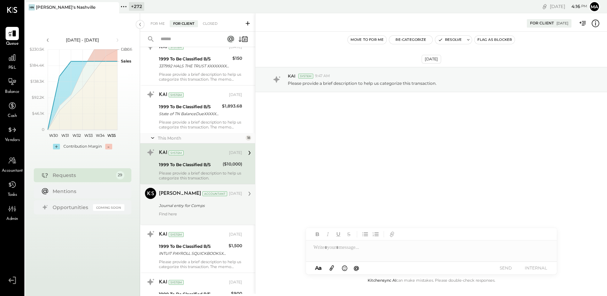
click at [202, 198] on div "[PERSON_NAME] Accountant [DATE]" at bounding box center [200, 194] width 83 height 12
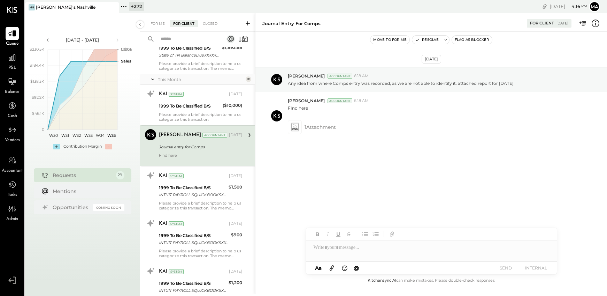
scroll to position [326, 0]
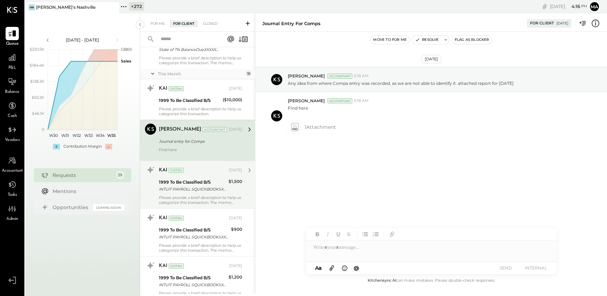
click at [201, 188] on div "INTUIT PAYROLL SQUICKBOOKSXXXXXXXX3803726 Company ID: XXXXXX6679 Company Name: …" at bounding box center [193, 188] width 68 height 7
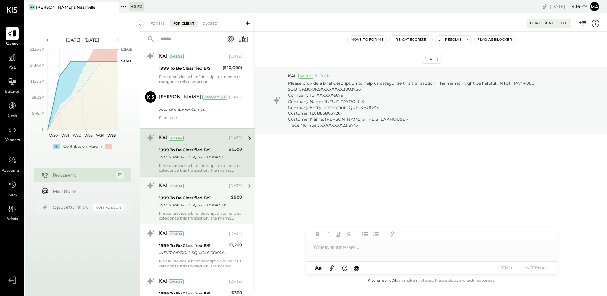
scroll to position [370, 0]
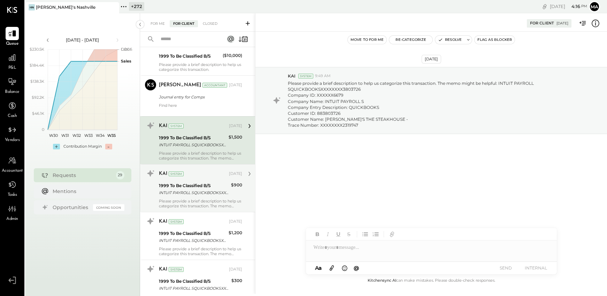
click at [203, 188] on div "1999 To Be Classified B/S" at bounding box center [194, 185] width 70 height 7
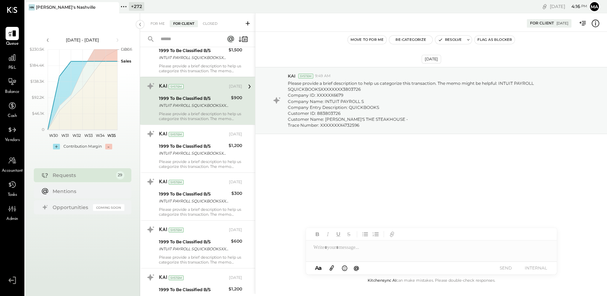
scroll to position [459, 0]
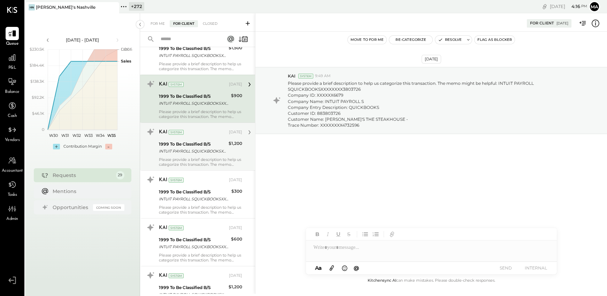
click at [203, 152] on div "INTUIT PAYROLL SQUICKBOOKSXXXXXXXX3803726 Company ID: XXXXXX6679 Company Name: …" at bounding box center [193, 150] width 68 height 7
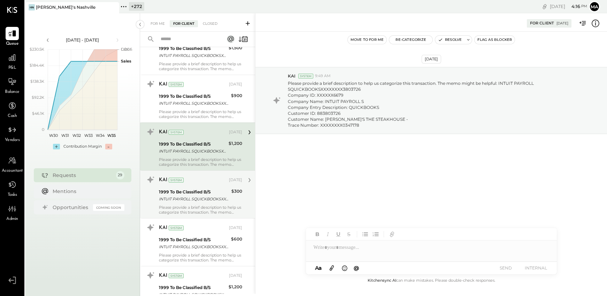
click at [197, 188] on div "1999 To Be Classified B/S INTUIT PAYROLL SQUICKBOOKSXXXXXXXX3803726 Company ID:…" at bounding box center [194, 195] width 70 height 15
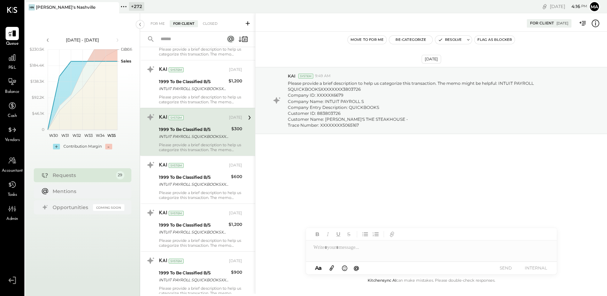
scroll to position [524, 0]
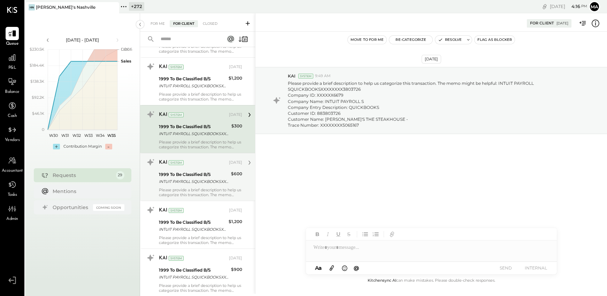
click at [197, 184] on div "INTUIT PAYROLL SQUICKBOOKSXXXXXXXX3803726 Company ID: XXXXXX6679 Company Name: …" at bounding box center [194, 181] width 70 height 7
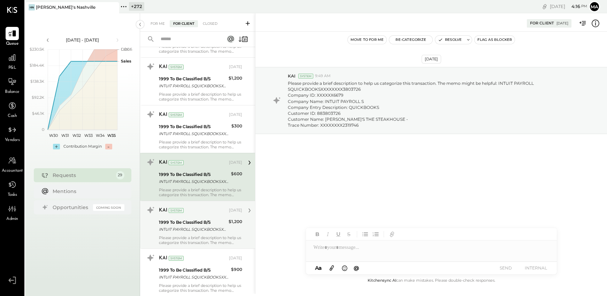
click at [197, 217] on div "KAI System [DATE] 1999 To Be Classified B/S INTUIT PAYROLL SQUICKBOOKSXXXXXXXX3…" at bounding box center [200, 224] width 83 height 40
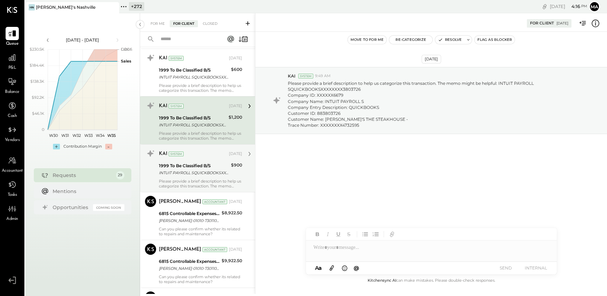
scroll to position [632, 0]
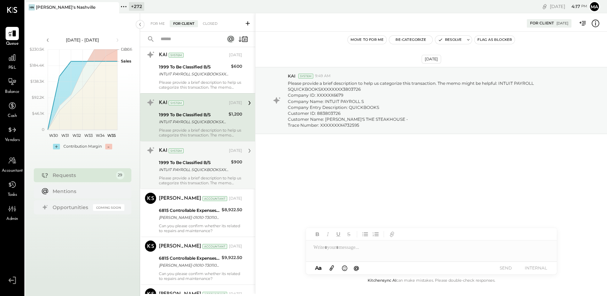
click at [198, 173] on div "INTUIT PAYROLL SQUICKBOOKSXXXXXXXX3803726 Company ID: XXXXXX6679 Company Name: …" at bounding box center [194, 169] width 70 height 7
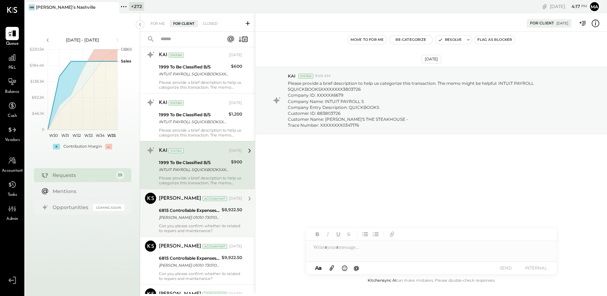
click at [197, 211] on div "6815 Controllable Expenses:Repairs & Maintenance:Repair & Maintenance, Facility" at bounding box center [189, 210] width 61 height 7
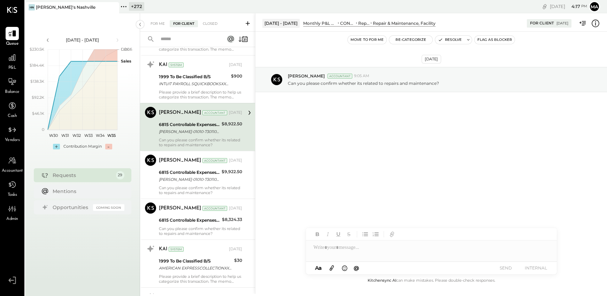
scroll to position [718, 0]
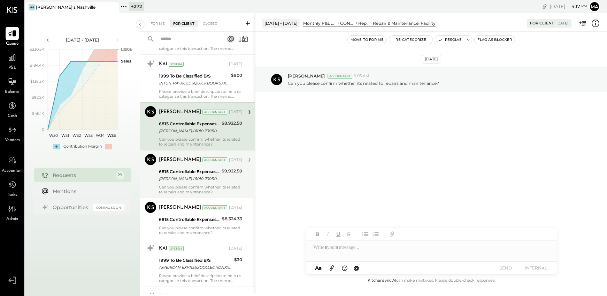
click at [199, 182] on div "6815 Controllable Expenses:Repairs & Maintenance:Repair & Maintenance, Facility…" at bounding box center [189, 174] width 61 height 15
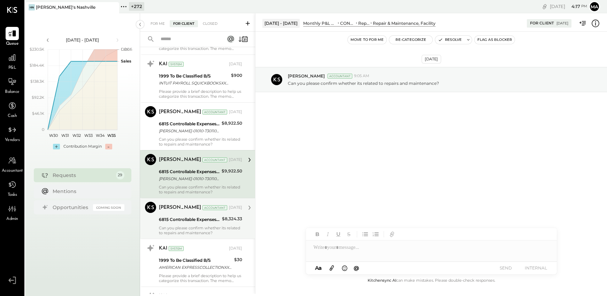
click at [199, 215] on div "6815 Controllable Expenses:Repairs & Maintenance:Repair & Maintenance, Facility" at bounding box center [189, 219] width 61 height 8
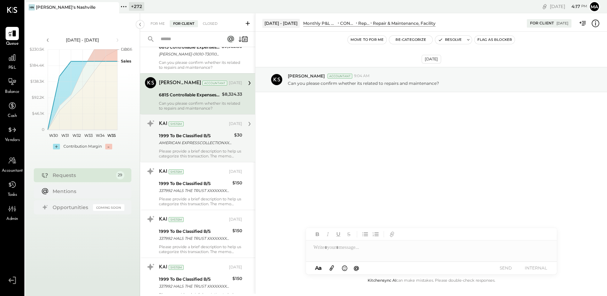
scroll to position [843, 0]
click at [200, 143] on div "AMERICAN EXPRESSCOLLECTIONXXXXXXXXXXXX0862 Company ID: XXXXXX2250 Company Name:…" at bounding box center [195, 141] width 73 height 7
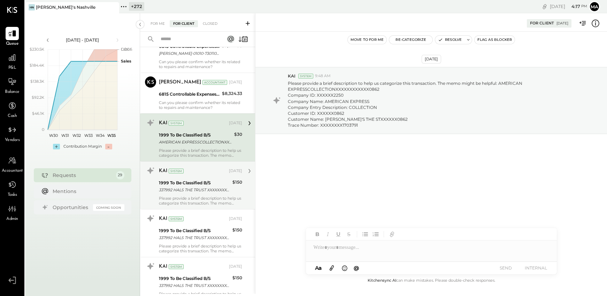
click at [198, 182] on div "1999 To Be Classified B/S" at bounding box center [194, 182] width 71 height 7
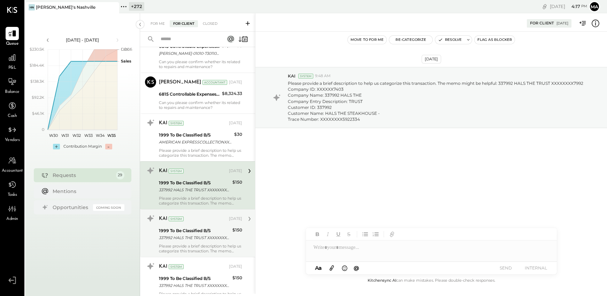
click at [199, 229] on div "1999 To Be Classified B/S" at bounding box center [194, 230] width 71 height 7
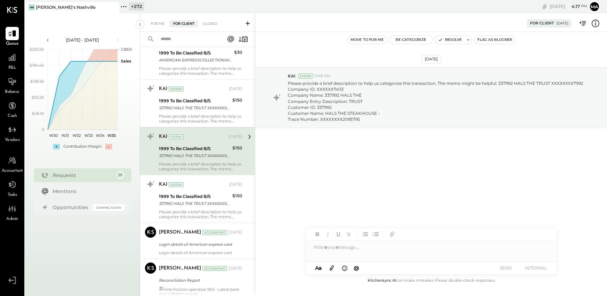
scroll to position [927, 0]
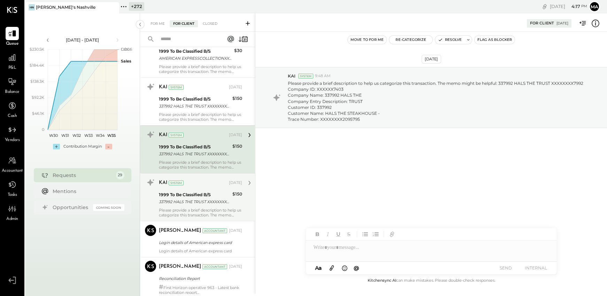
click at [199, 204] on div "337992 HALS THE TRUST XXXXXXXX7992 Company ID: XXXXXX7403 Company Name: 337992 …" at bounding box center [194, 201] width 71 height 7
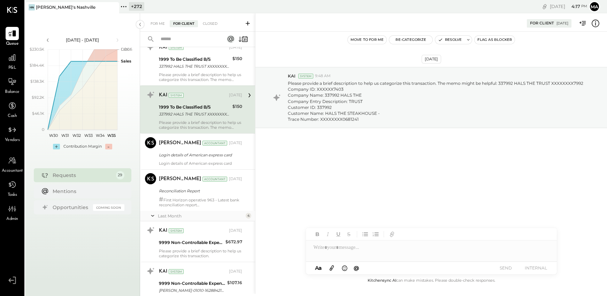
scroll to position [1015, 0]
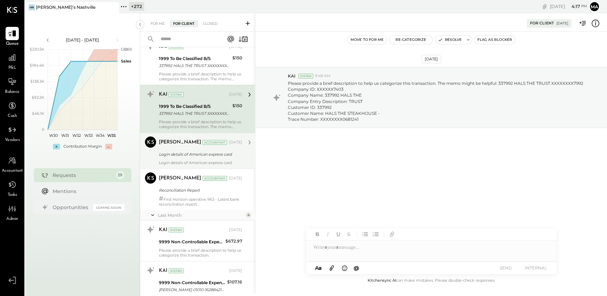
click at [200, 145] on div "[PERSON_NAME] Accountant" at bounding box center [193, 142] width 69 height 7
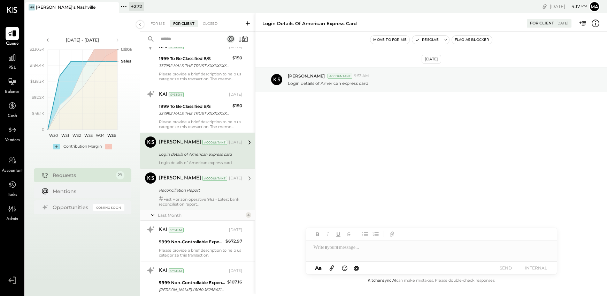
click at [199, 191] on div "Reconciliation Report" at bounding box center [199, 189] width 81 height 7
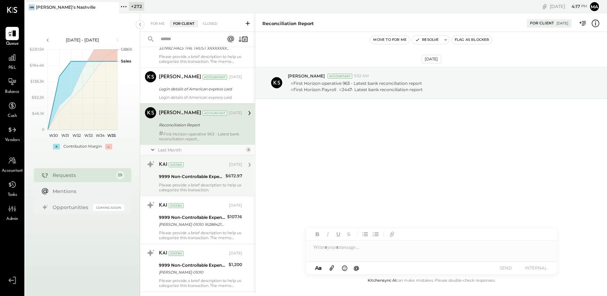
scroll to position [1083, 0]
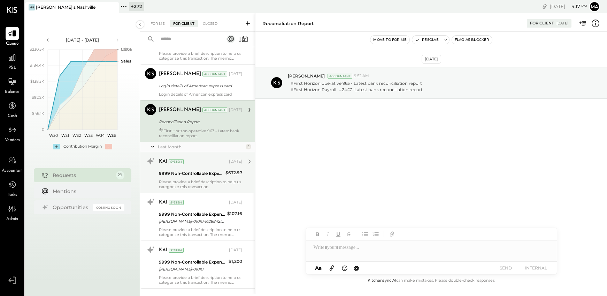
click at [189, 170] on div "9999 Non-Controllable Expenses:Other Income and Expenses:To Be Classified P&L" at bounding box center [191, 173] width 64 height 7
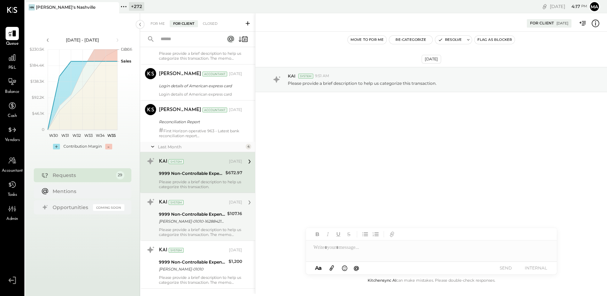
click at [191, 207] on div "KAI System [DATE]" at bounding box center [200, 202] width 83 height 12
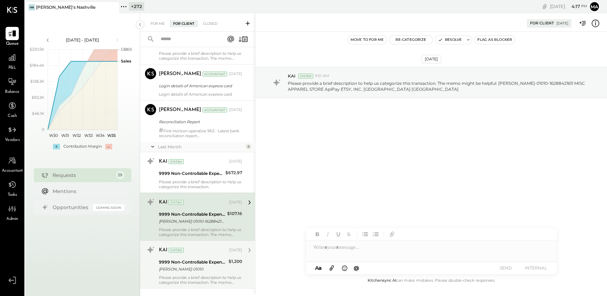
click at [186, 257] on div "KAI System [DATE] 9999 Non-Controllable Expenses:Other Income and Expenses:To B…" at bounding box center [200, 264] width 83 height 40
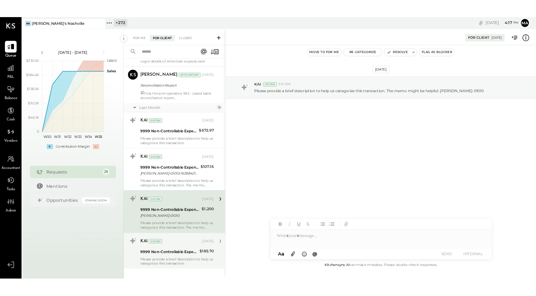
scroll to position [1137, 0]
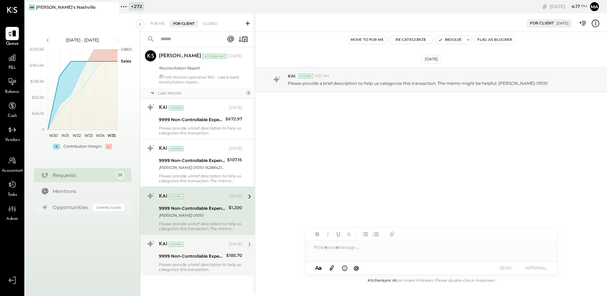
click at [187, 254] on div "9999 Non-Controllable Expenses:Other Income and Expenses:To Be Classified P&L" at bounding box center [191, 255] width 65 height 7
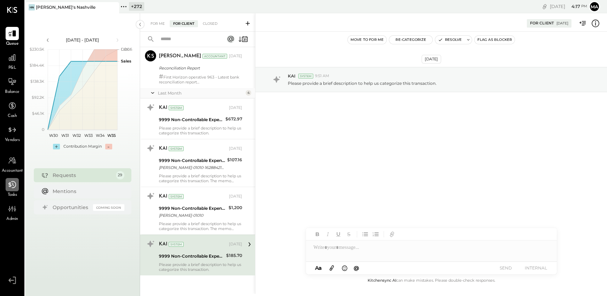
click at [15, 186] on icon at bounding box center [12, 184] width 9 height 9
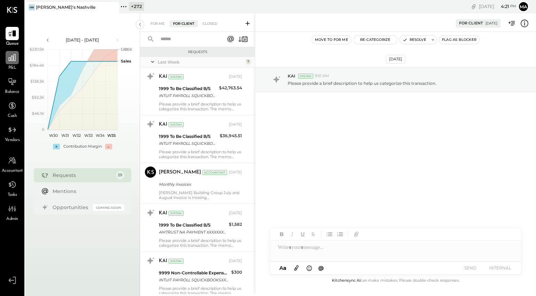
click at [16, 62] on div at bounding box center [12, 57] width 13 height 13
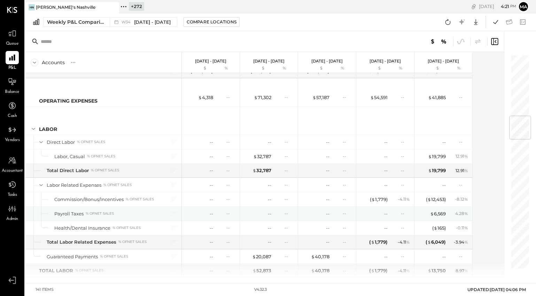
scroll to position [526, 0]
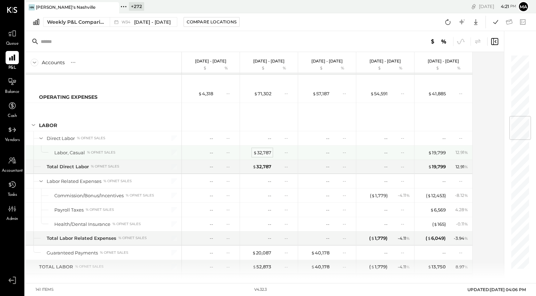
click at [264, 153] on div "$ 32,787" at bounding box center [262, 152] width 18 height 7
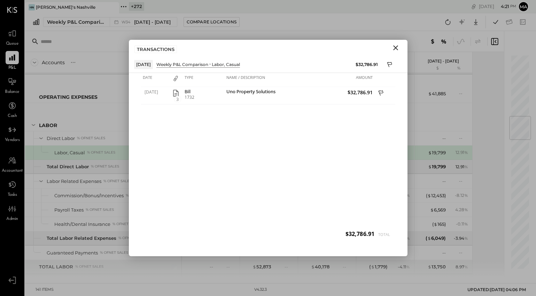
click at [397, 46] on icon "Close" at bounding box center [396, 48] width 8 height 8
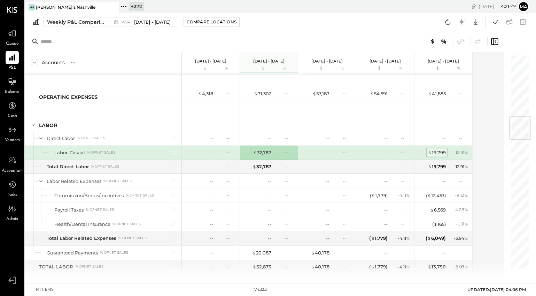
click at [437, 152] on div "$ 19,799" at bounding box center [437, 152] width 18 height 7
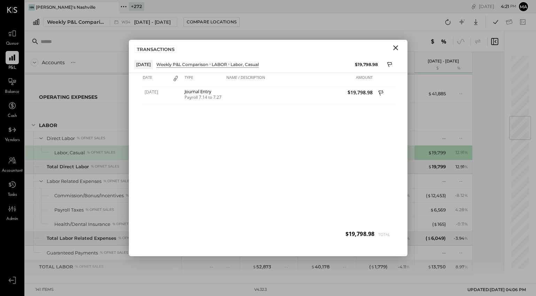
click at [397, 47] on icon "Close" at bounding box center [396, 48] width 8 height 8
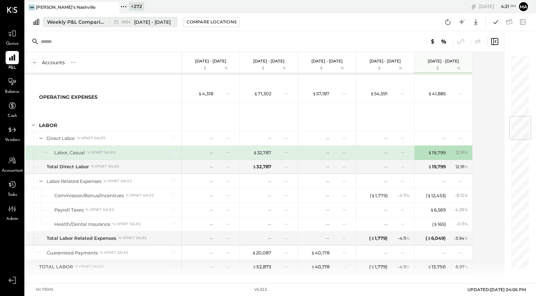
click at [86, 20] on div "Weekly P&L Comparison" at bounding box center [76, 21] width 59 height 7
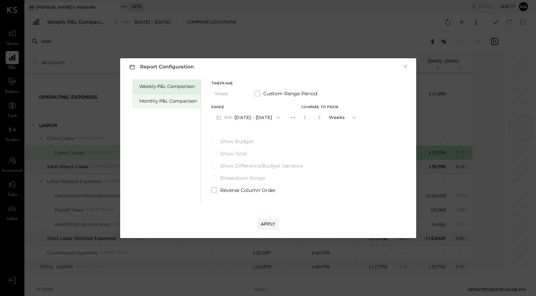
click at [156, 99] on div "Monthly P&L Comparison" at bounding box center [168, 101] width 58 height 7
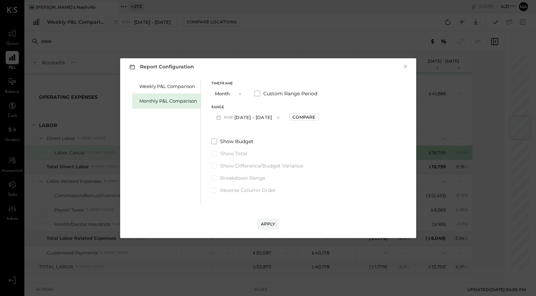
click at [239, 114] on button "M08 [DATE] - [DATE]" at bounding box center [249, 117] width 74 height 13
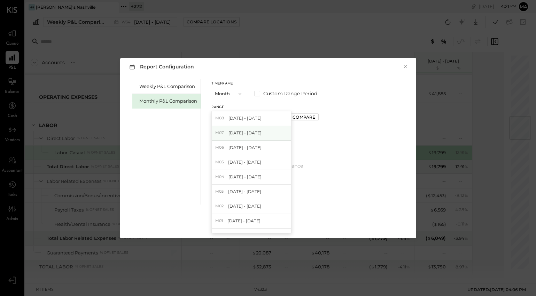
click at [247, 130] on span "[DATE] - [DATE]" at bounding box center [245, 133] width 33 height 6
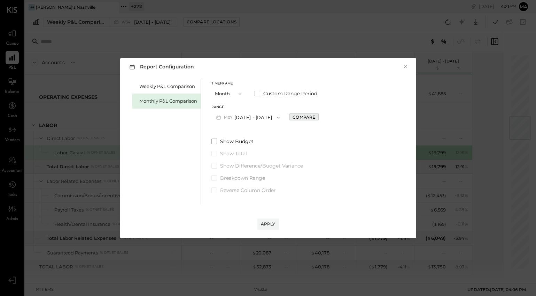
click at [293, 115] on div "Compare" at bounding box center [304, 117] width 23 height 6
click at [317, 115] on button "button" at bounding box center [320, 117] width 6 height 8
drag, startPoint x: 315, startPoint y: 115, endPoint x: 315, endPoint y: 135, distance: 20.2
click at [317, 115] on button "button" at bounding box center [320, 117] width 6 height 8
type input "*"
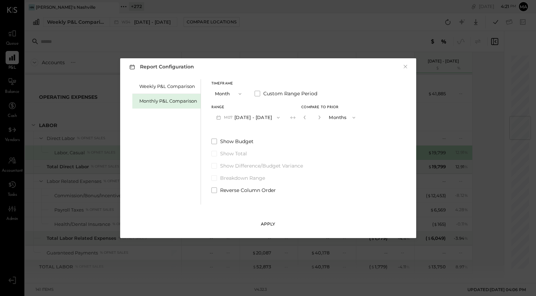
click at [269, 223] on div "Apply" at bounding box center [268, 224] width 15 height 6
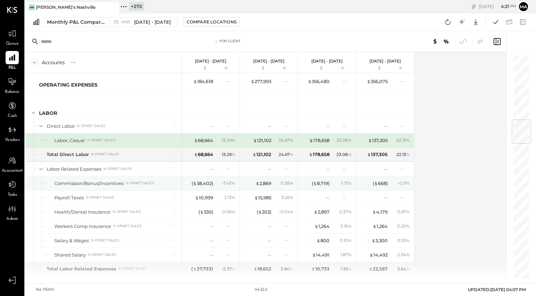
scroll to position [554, 0]
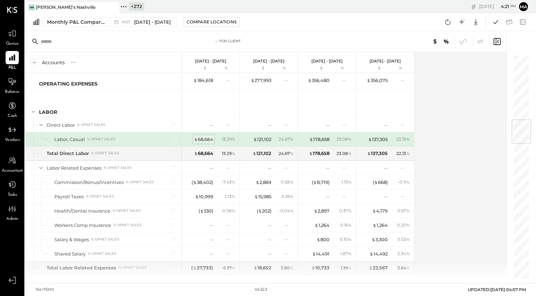
click at [203, 139] on div "$ 68,664" at bounding box center [203, 139] width 19 height 7
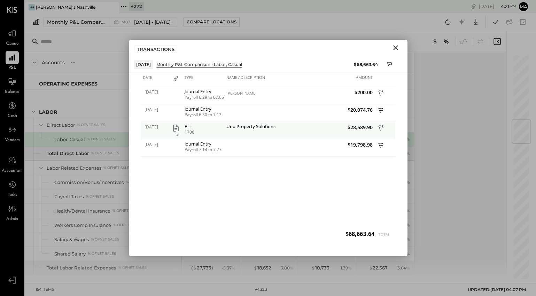
click at [174, 128] on icon "button" at bounding box center [176, 128] width 8 height 8
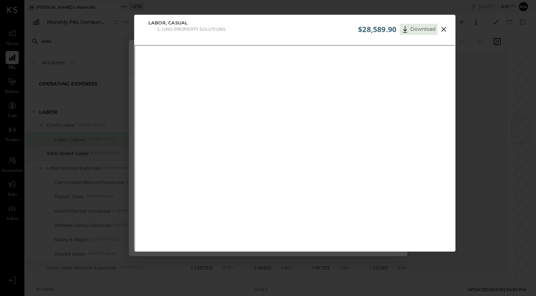
click at [445, 27] on icon at bounding box center [444, 29] width 5 height 5
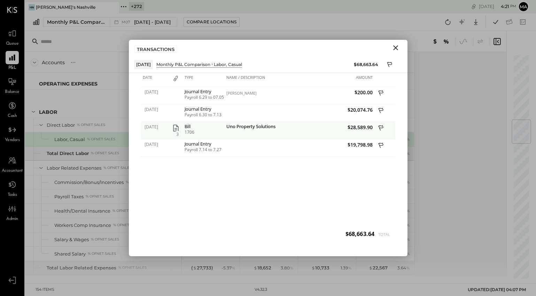
drag, startPoint x: 258, startPoint y: 128, endPoint x: 201, endPoint y: 125, distance: 57.3
click at [258, 128] on div "Uno Property Solutions" at bounding box center [262, 127] width 71 height 7
click at [176, 127] on icon "button" at bounding box center [176, 128] width 8 height 8
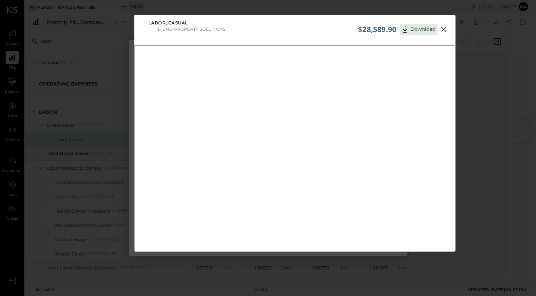
click at [442, 25] on icon at bounding box center [444, 29] width 8 height 8
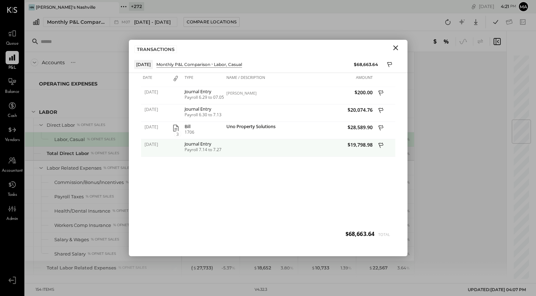
click at [197, 148] on div "Payroll 7.14 to 7.27" at bounding box center [204, 149] width 38 height 5
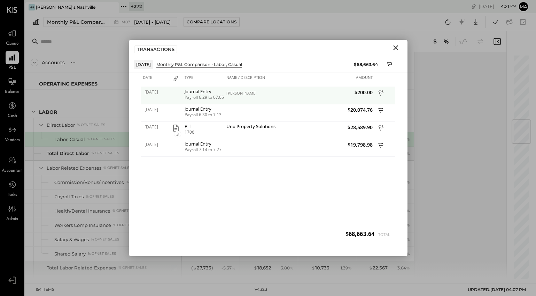
click at [198, 95] on div "Payroll 6.29 to 07.05" at bounding box center [204, 97] width 38 height 5
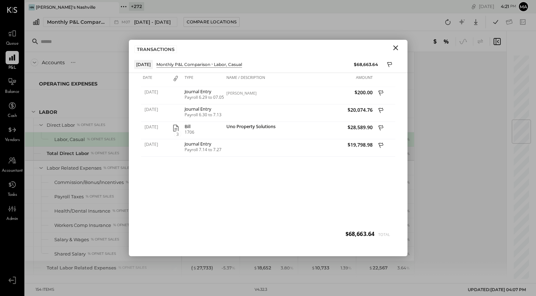
click at [397, 47] on icon "Close" at bounding box center [396, 48] width 8 height 8
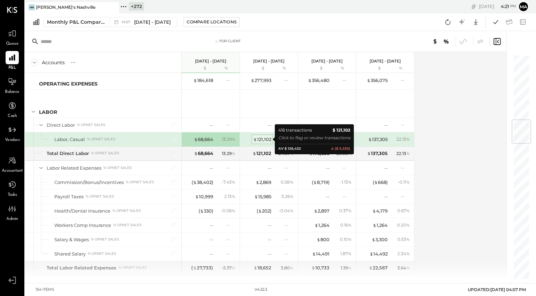
click at [262, 138] on div "$ 121,102" at bounding box center [262, 139] width 18 height 7
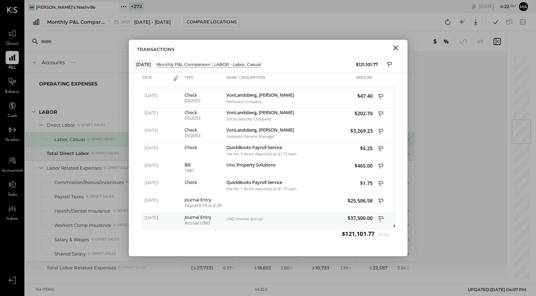
click at [204, 221] on div "Accrual UNO" at bounding box center [204, 222] width 38 height 5
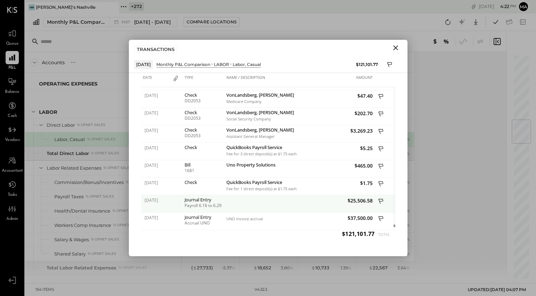
click at [208, 203] on div "Payroll 6.16 to 6.29" at bounding box center [204, 205] width 38 height 5
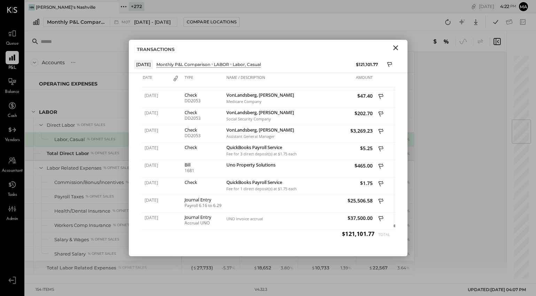
click at [397, 47] on icon "Close" at bounding box center [396, 47] width 5 height 5
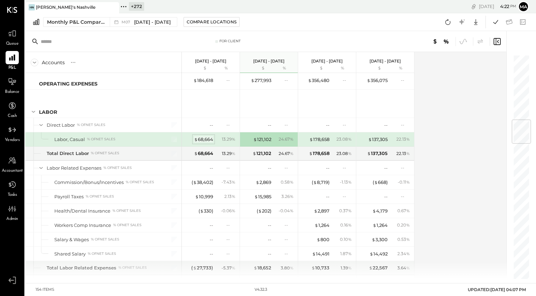
click at [206, 137] on div "$ 68,664" at bounding box center [203, 139] width 19 height 7
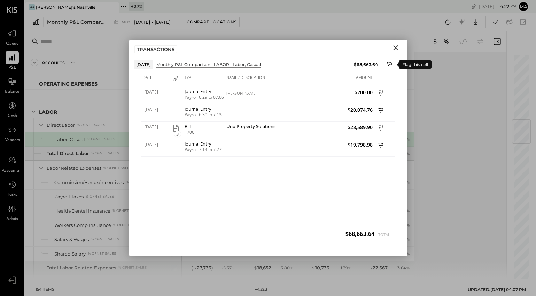
click at [389, 61] on icon at bounding box center [390, 65] width 6 height 8
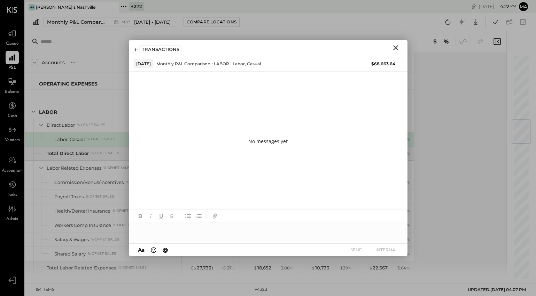
click at [186, 233] on div at bounding box center [268, 229] width 279 height 14
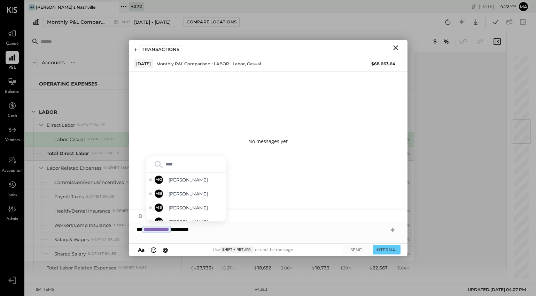
type input "*****"
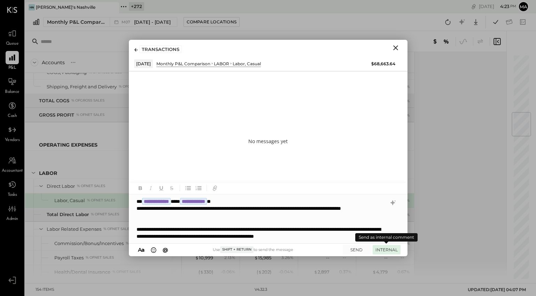
click at [388, 248] on button "INTERNAL" at bounding box center [387, 249] width 28 height 9
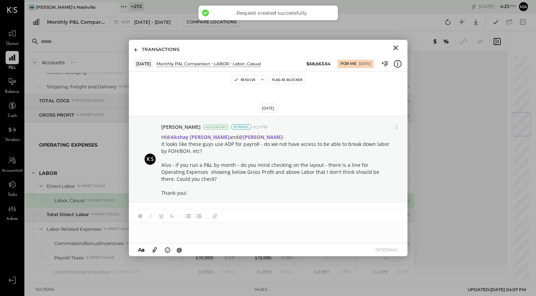
scroll to position [7, 0]
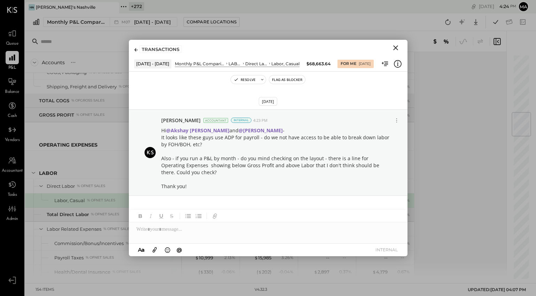
click at [396, 47] on icon "Close" at bounding box center [396, 47] width 5 height 5
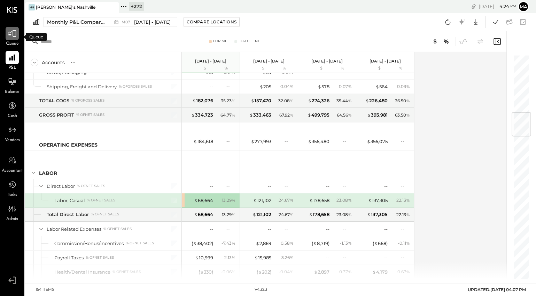
click at [15, 34] on icon at bounding box center [12, 33] width 9 height 9
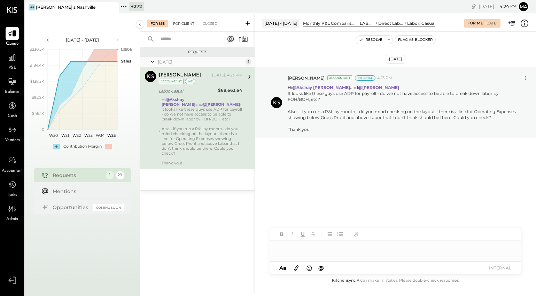
click at [181, 22] on div "For Client" at bounding box center [184, 23] width 28 height 7
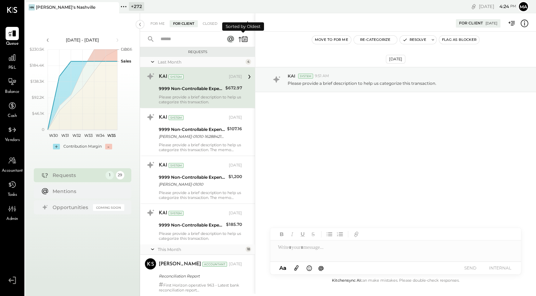
click at [246, 39] on icon at bounding box center [245, 40] width 1 height 2
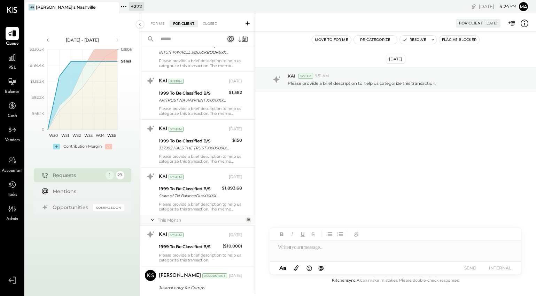
scroll to position [180, 0]
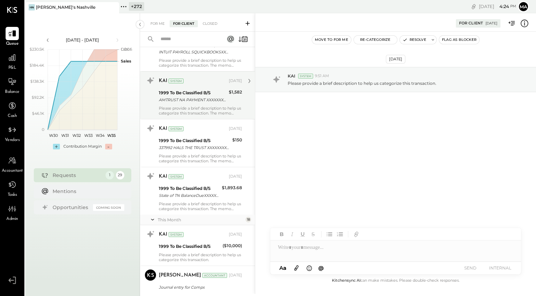
click at [188, 94] on div "1999 To Be Classified B/S" at bounding box center [193, 92] width 68 height 7
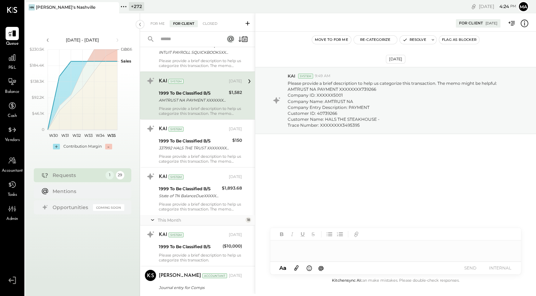
click at [299, 247] on div at bounding box center [395, 247] width 251 height 14
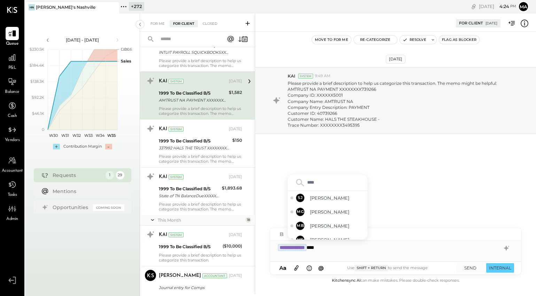
type input "*****"
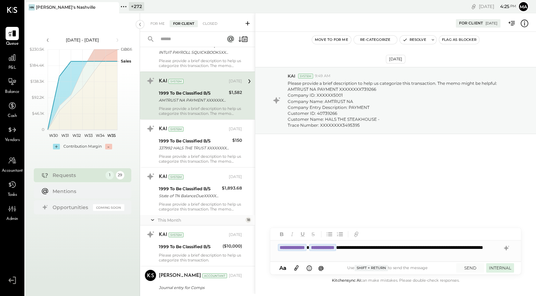
click at [499, 266] on button "INTERNAL" at bounding box center [501, 267] width 28 height 9
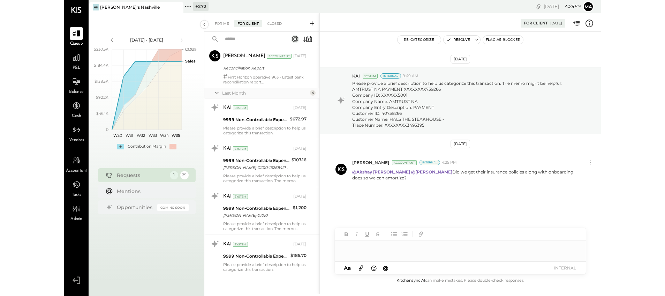
scroll to position [0, 0]
